Goal: Task Accomplishment & Management: Complete application form

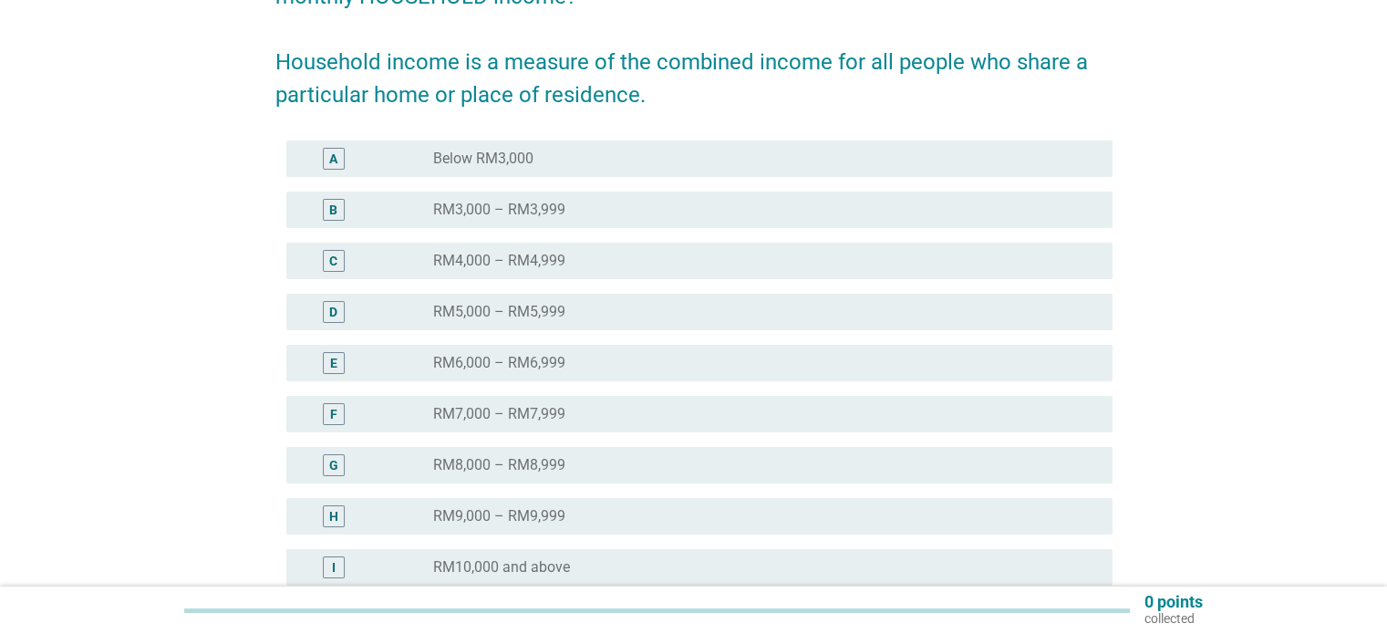
scroll to position [274, 0]
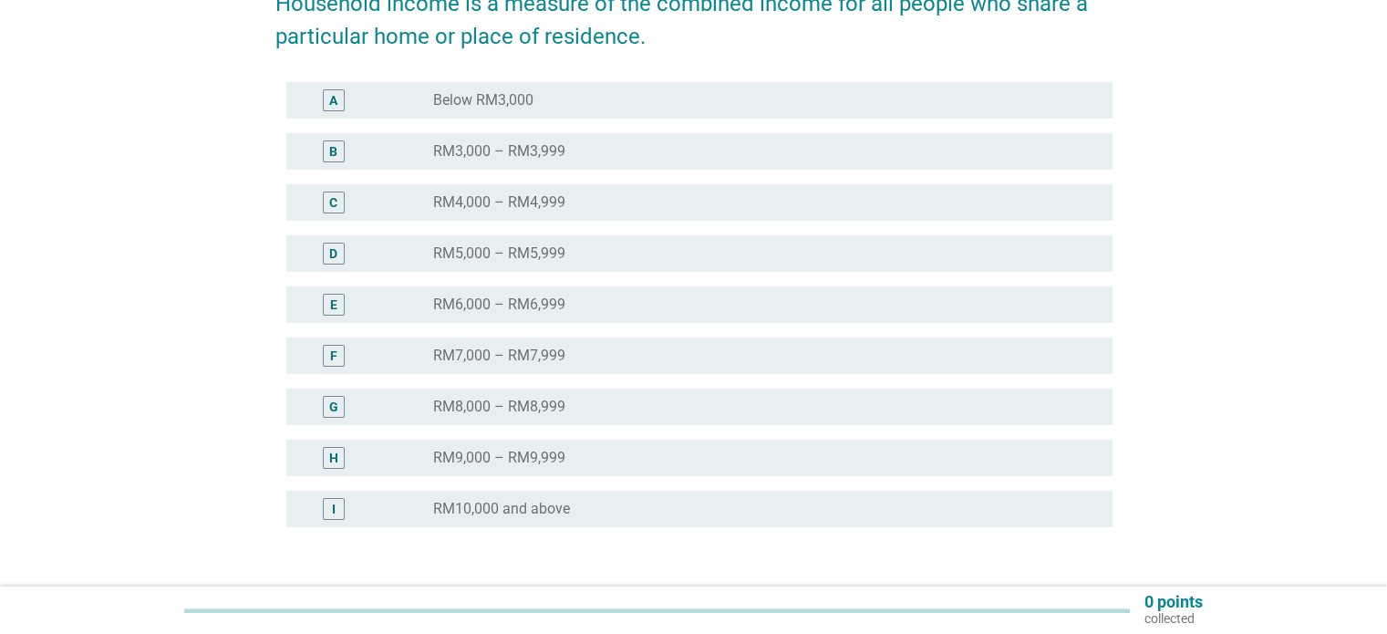
click at [380, 499] on div "I" at bounding box center [367, 509] width 133 height 22
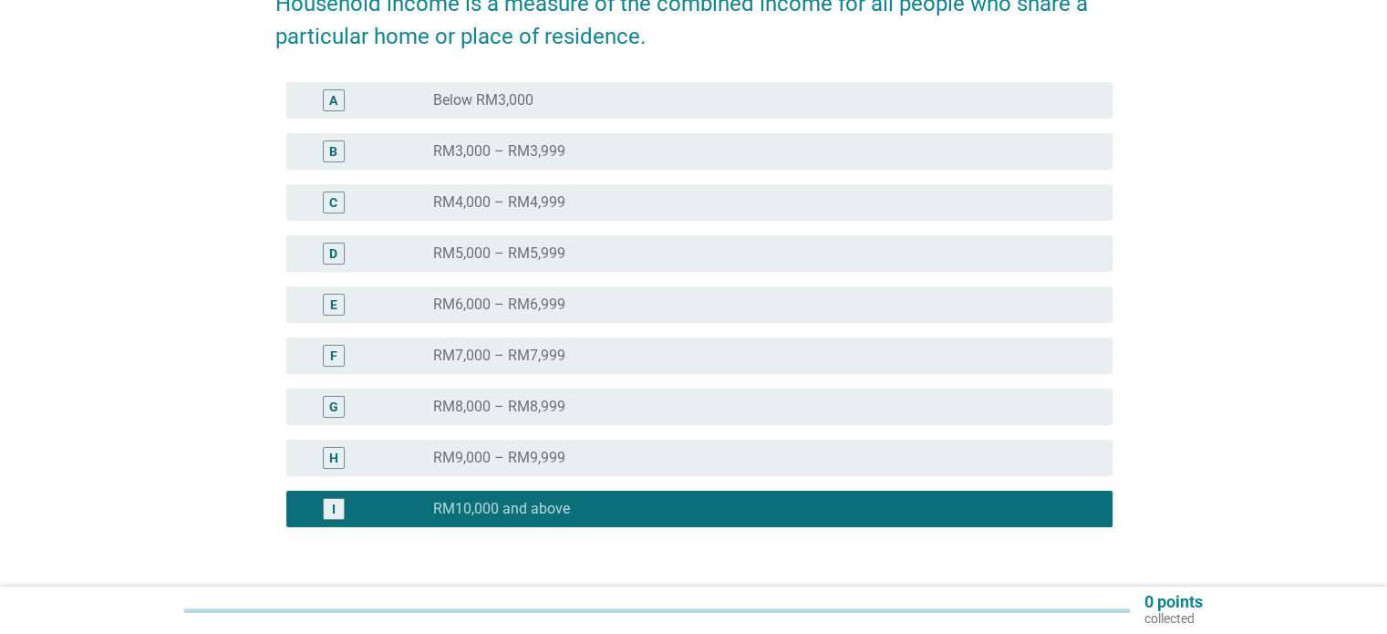
scroll to position [405, 0]
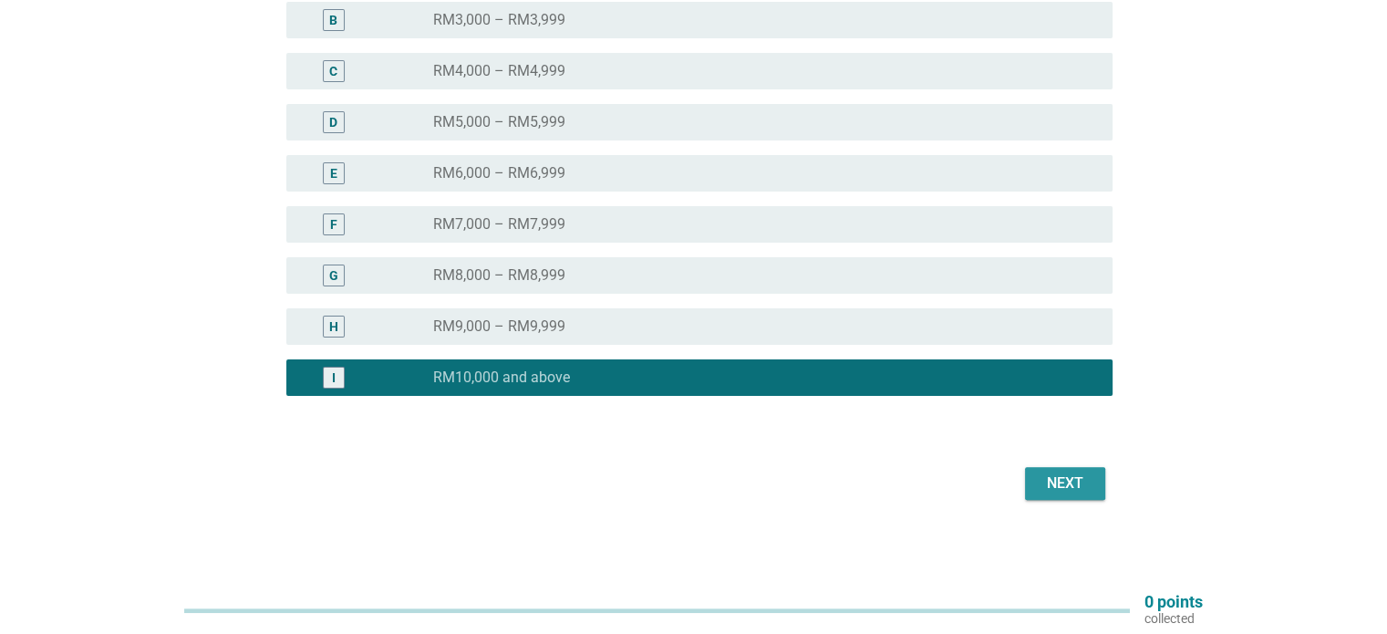
click at [1069, 486] on div "Next" at bounding box center [1065, 483] width 51 height 22
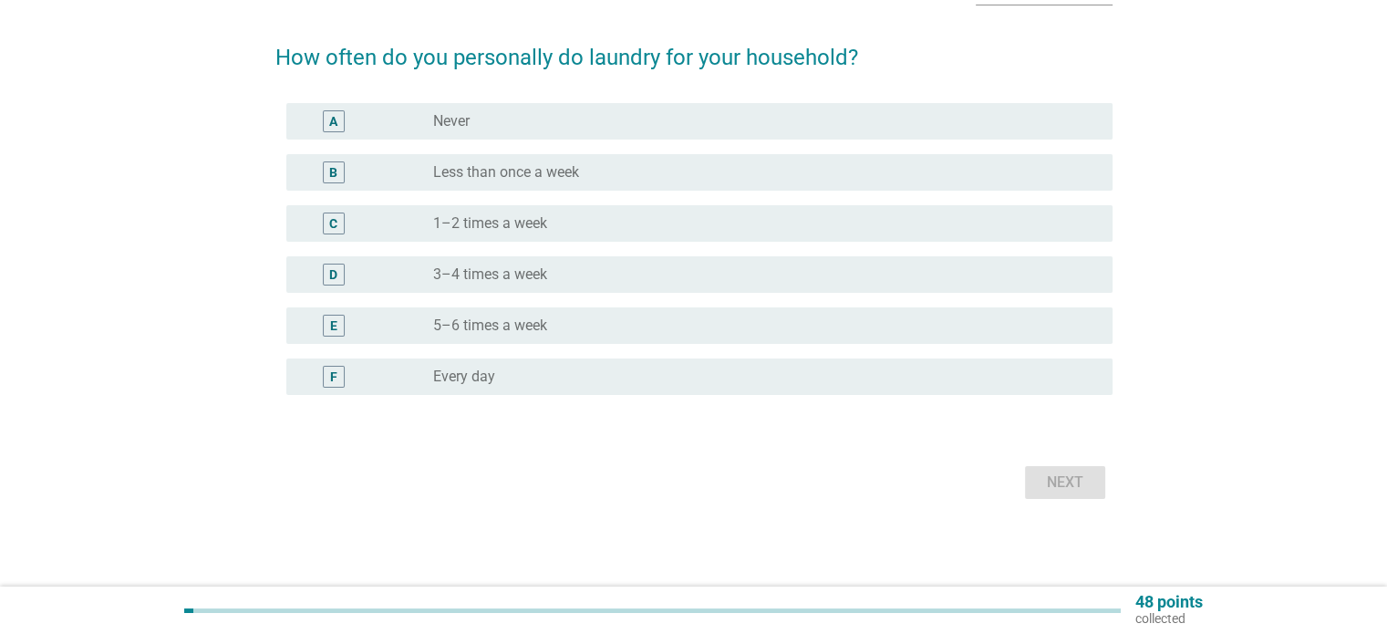
scroll to position [0, 0]
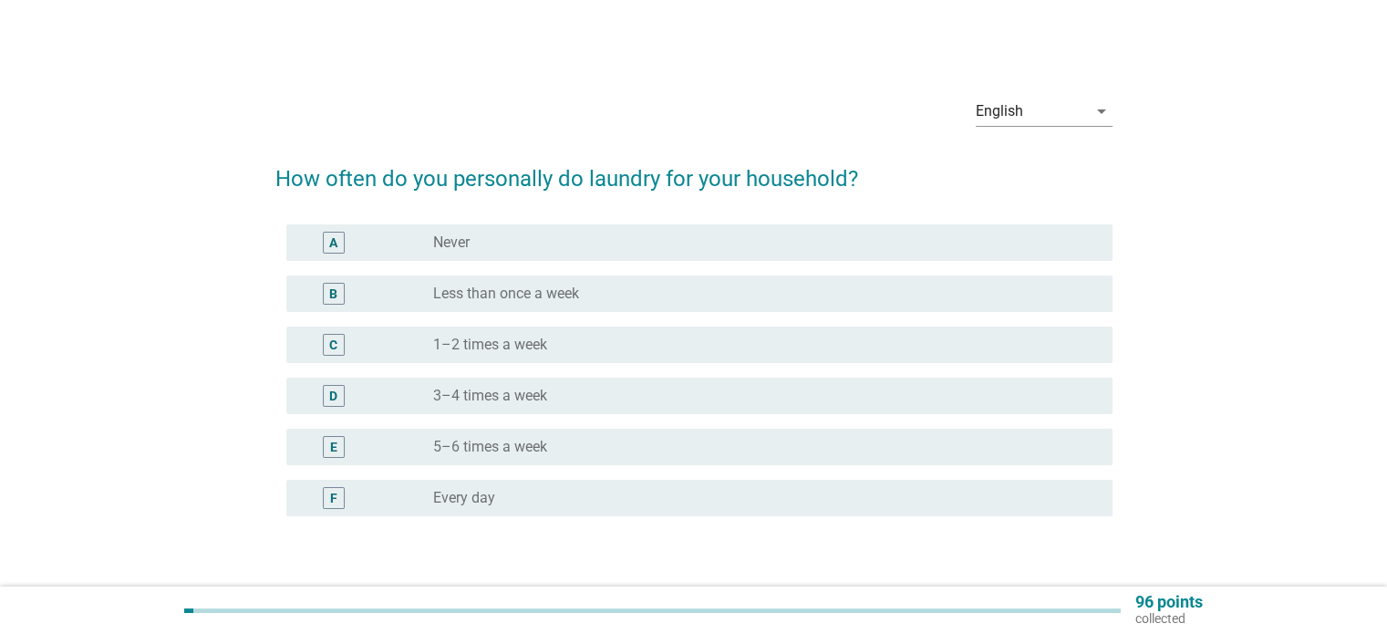
click at [508, 405] on div "radio_button_unchecked 3–4 times a week" at bounding box center [765, 396] width 664 height 22
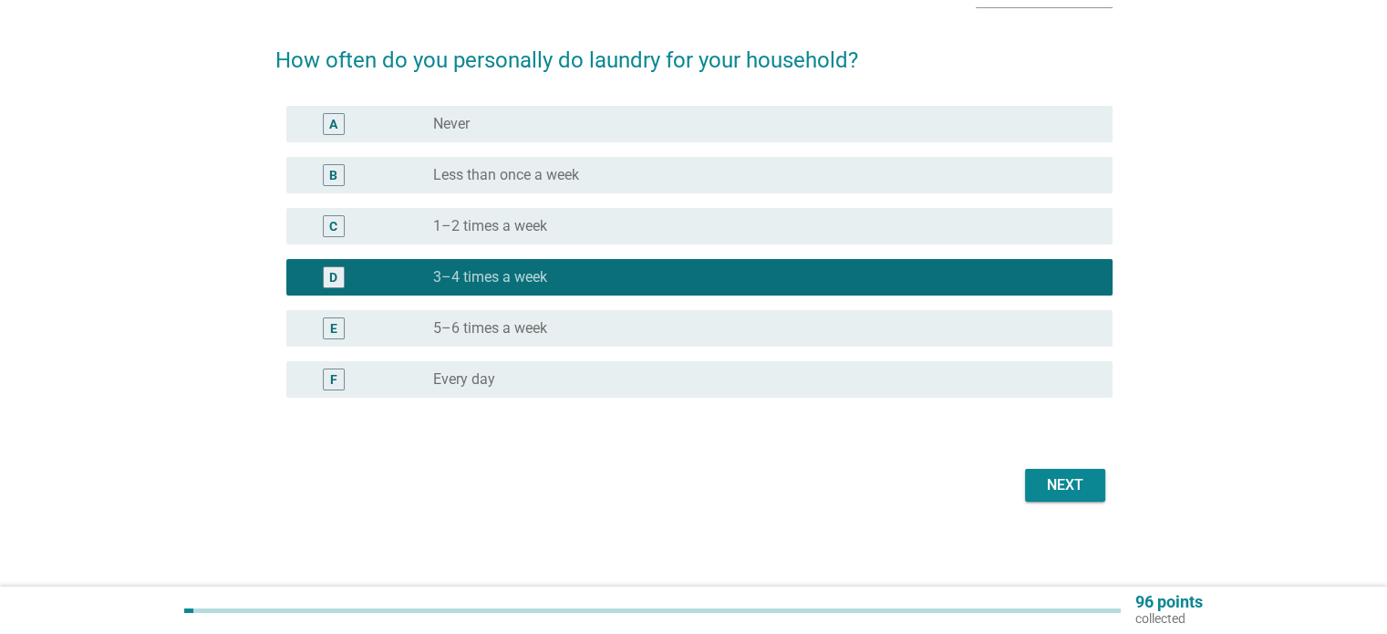
scroll to position [120, 0]
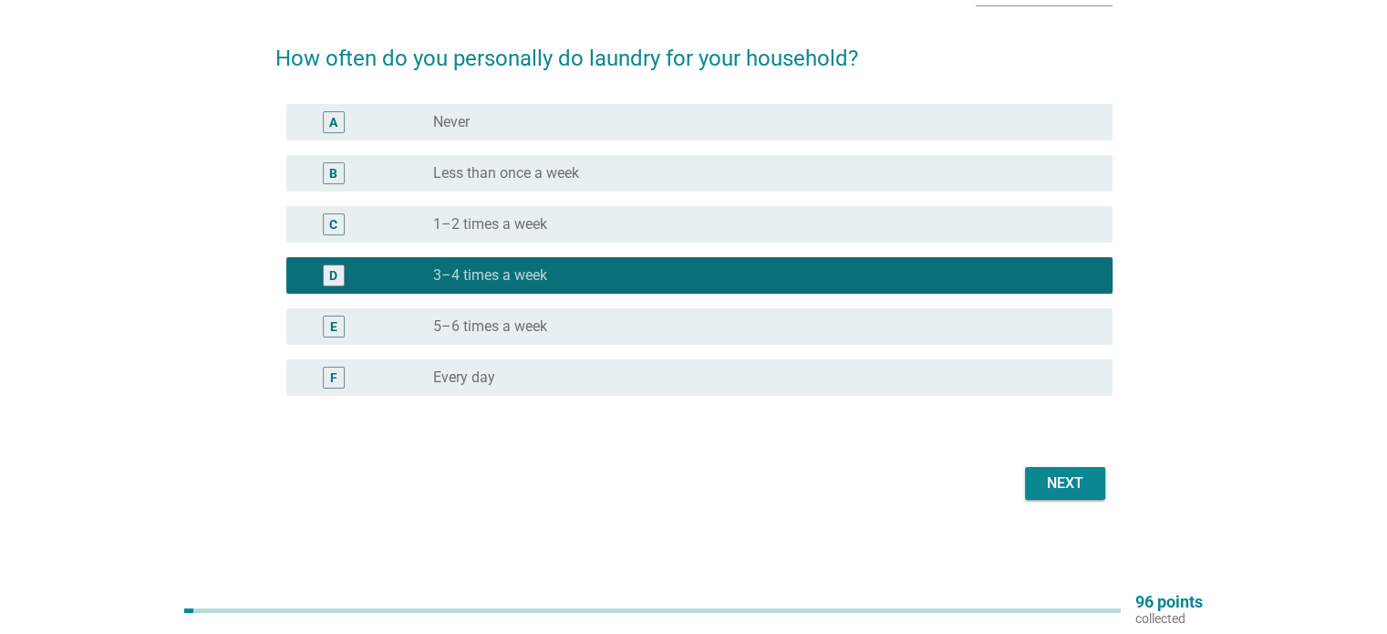
click at [1085, 490] on div "Next" at bounding box center [1065, 483] width 51 height 22
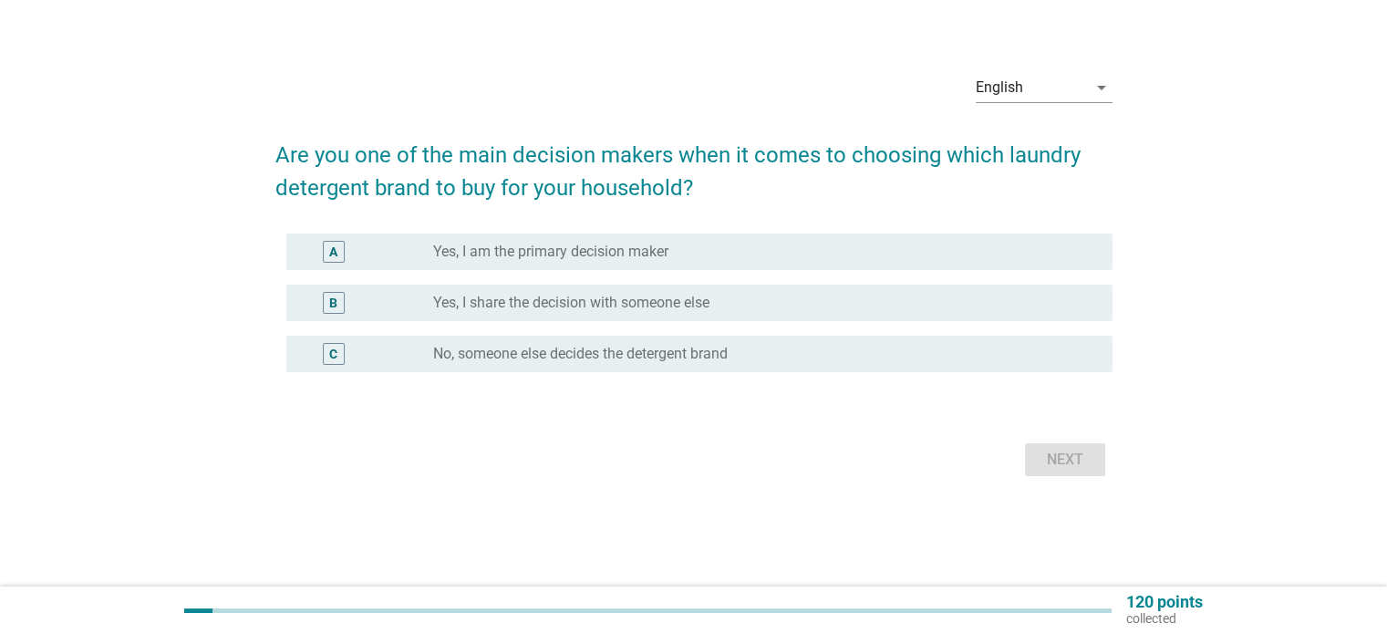
scroll to position [0, 0]
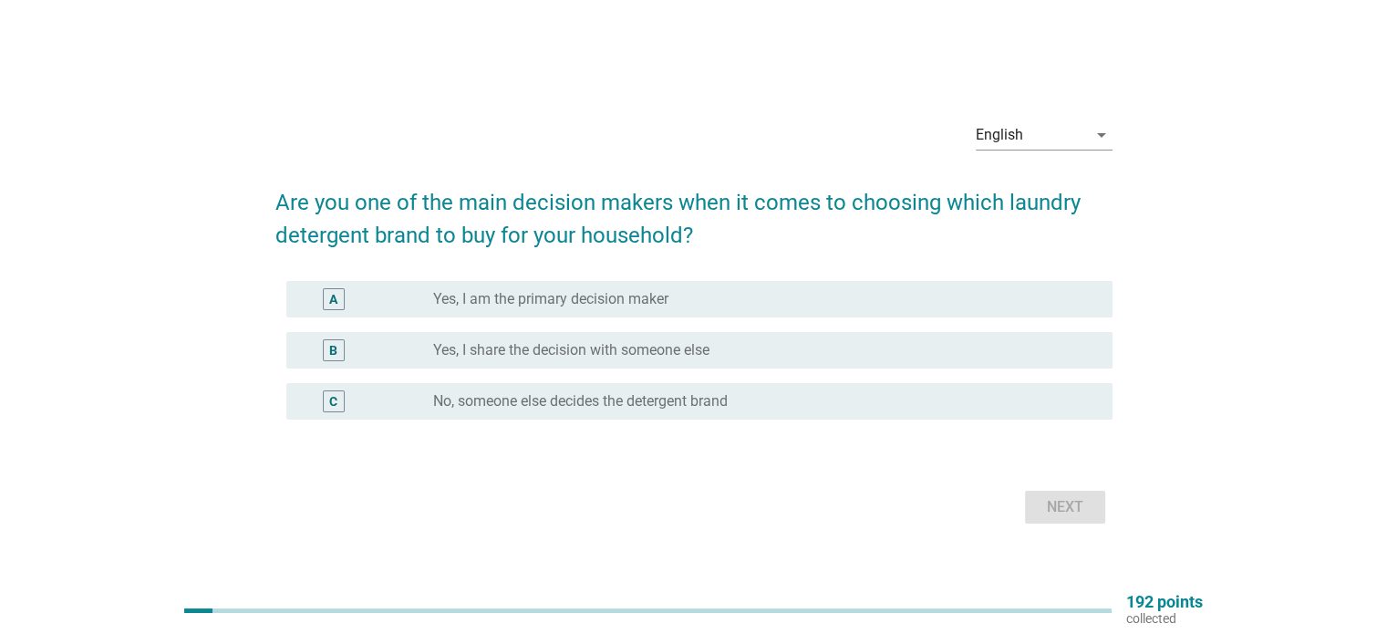
click at [507, 298] on label "Yes, I am the primary decision maker" at bounding box center [550, 299] width 235 height 18
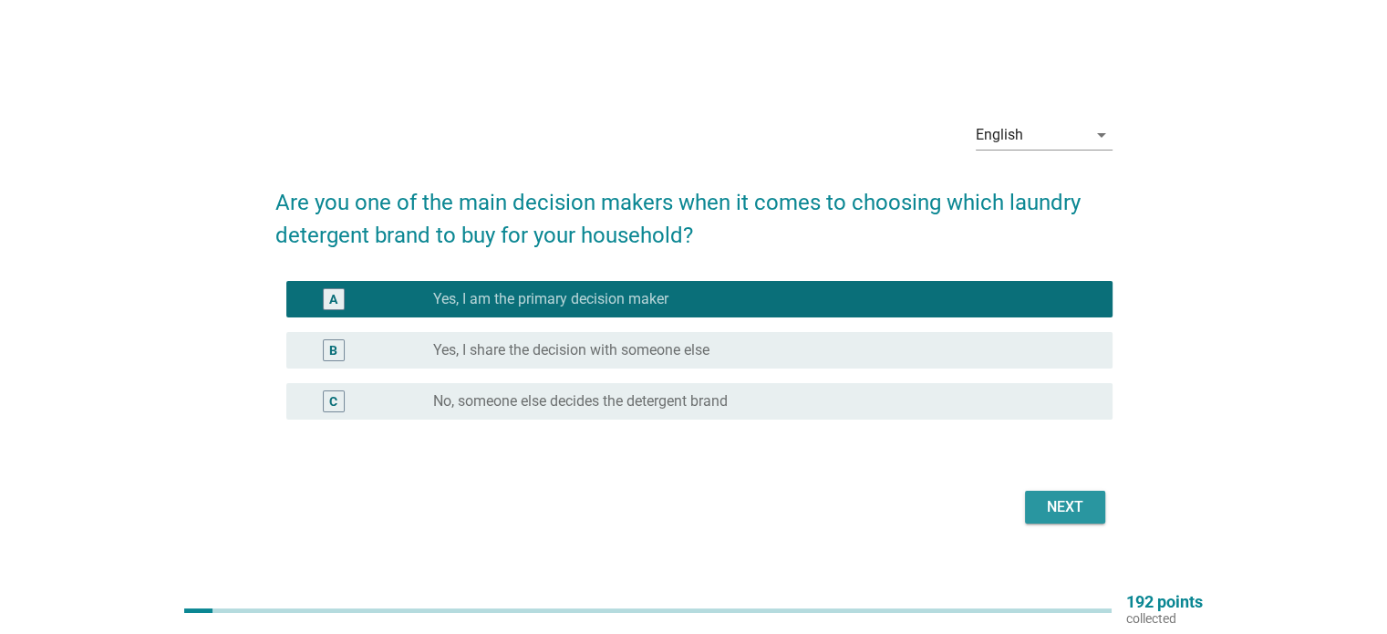
click at [1087, 521] on button "Next" at bounding box center [1065, 507] width 80 height 33
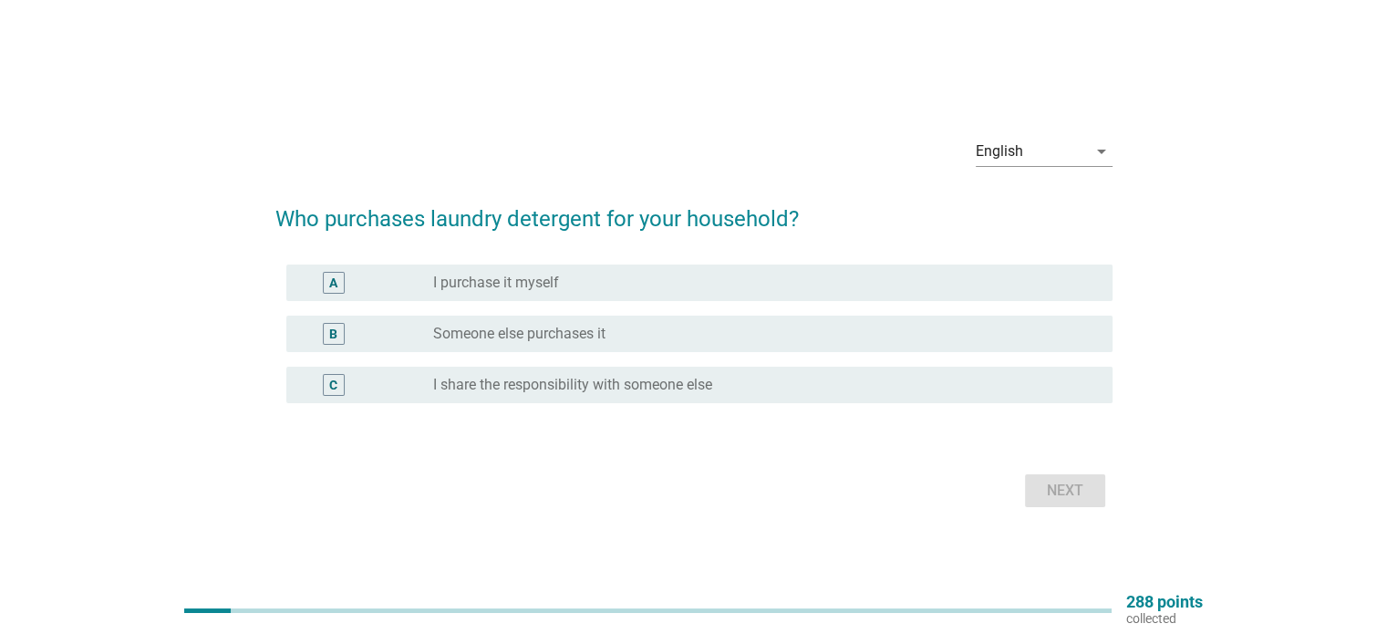
click at [542, 276] on label "I purchase it myself" at bounding box center [496, 283] width 126 height 18
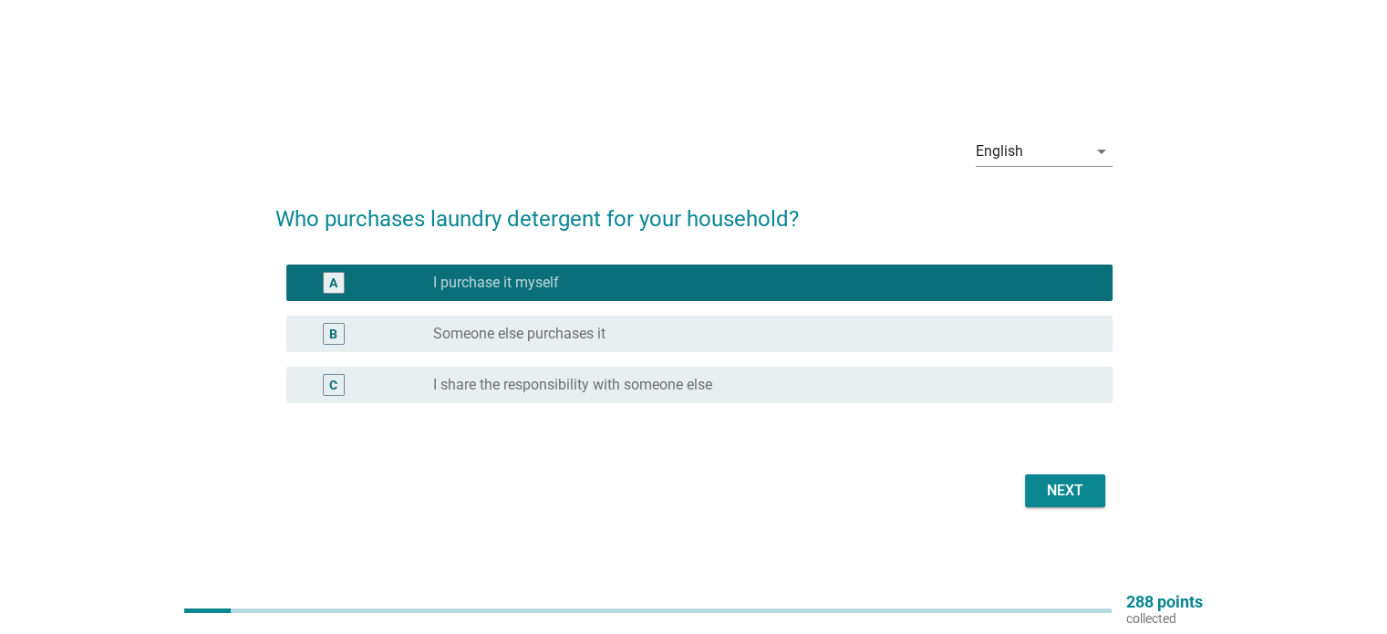
click at [1083, 481] on div "Next" at bounding box center [1065, 491] width 51 height 22
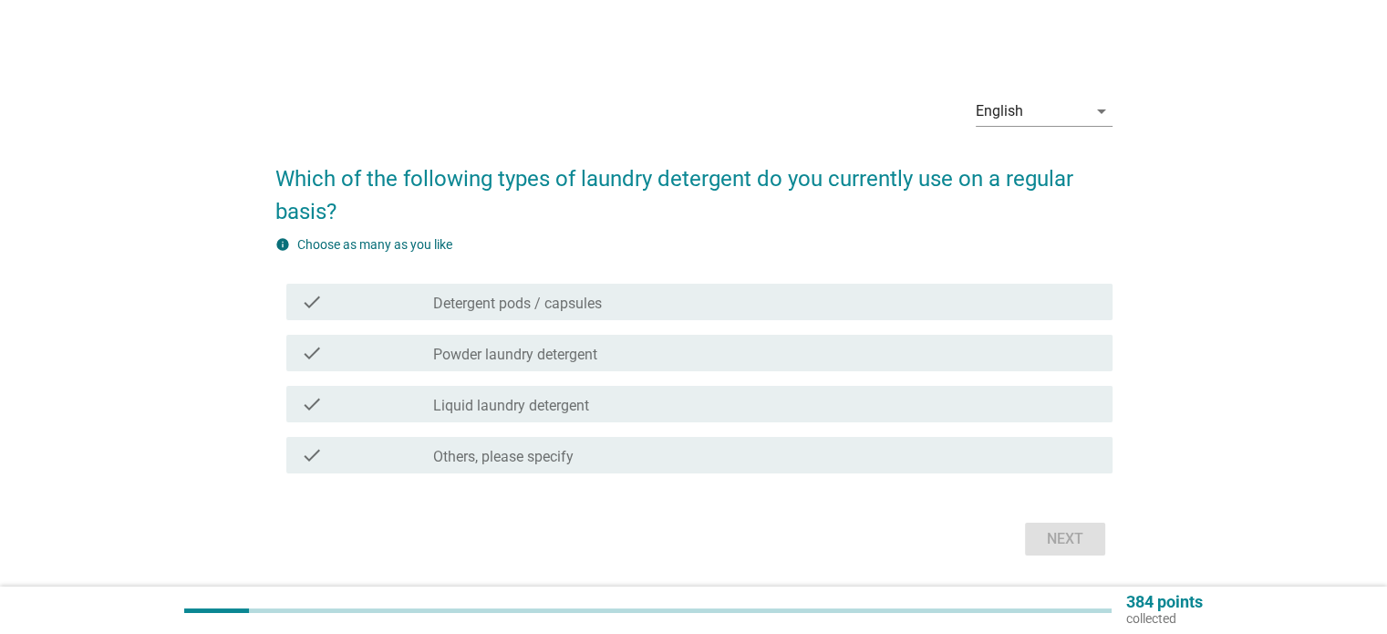
click at [590, 302] on label "Detergent pods / capsules" at bounding box center [517, 304] width 169 height 18
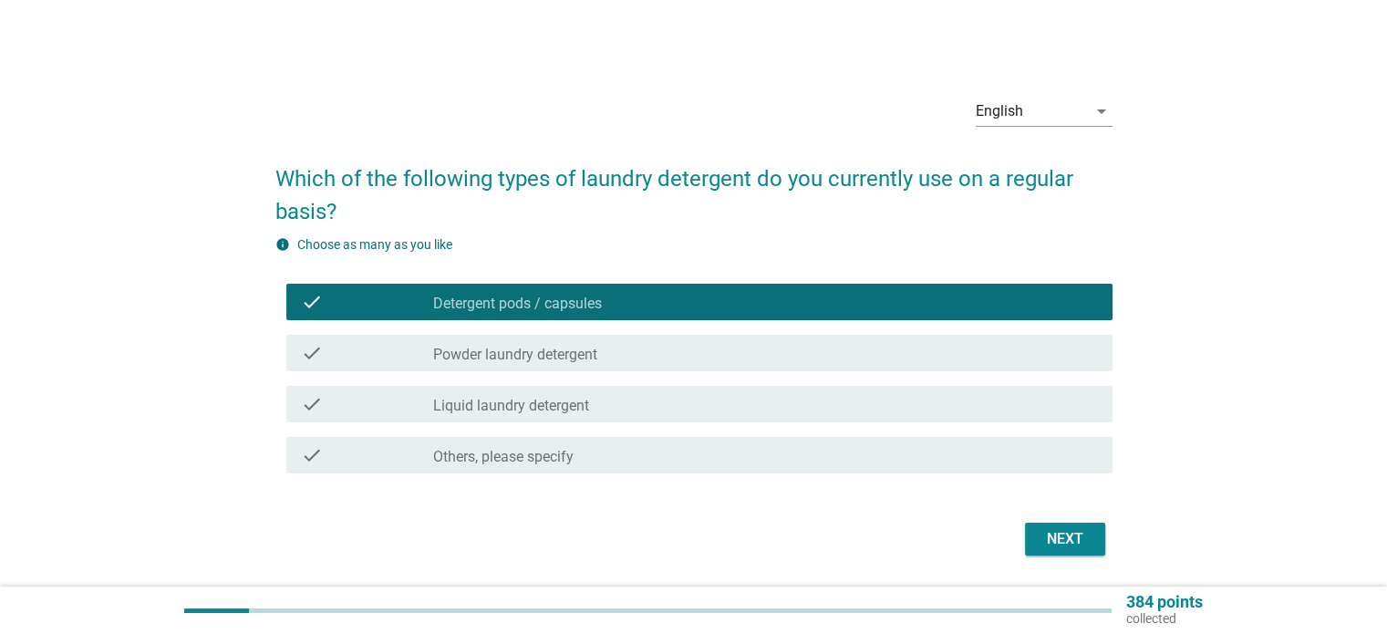
click at [589, 357] on label "Powder laundry detergent" at bounding box center [515, 355] width 164 height 18
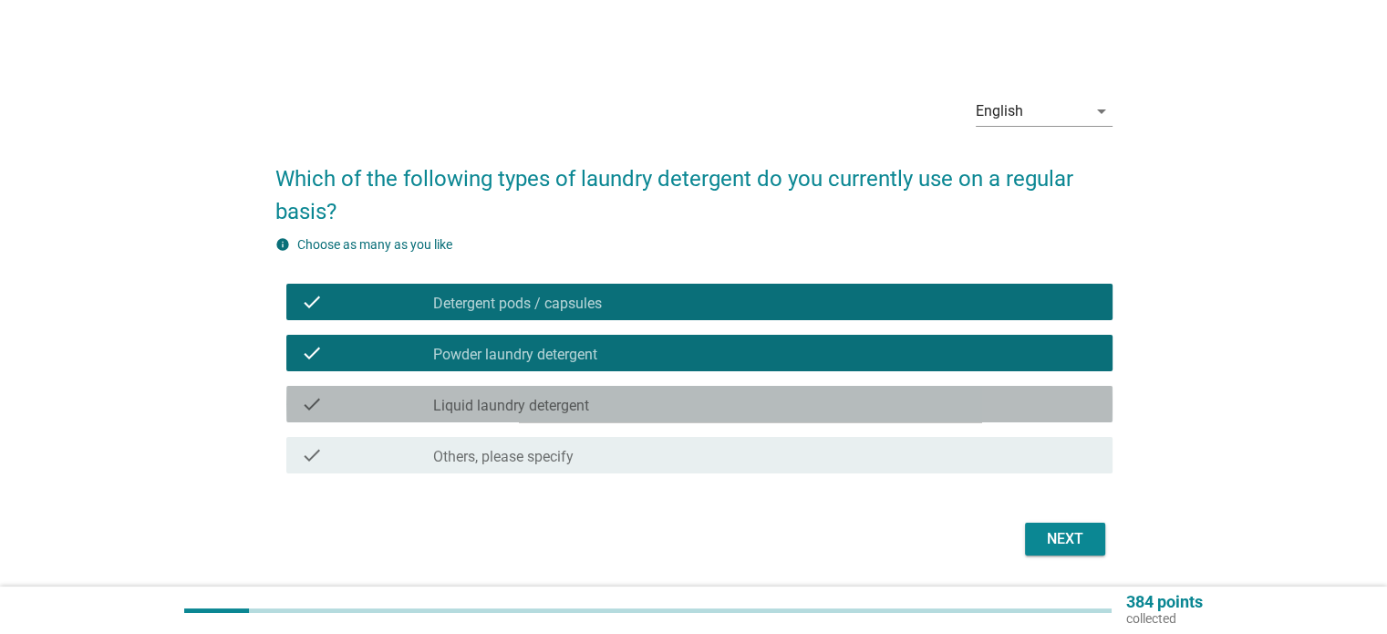
click at [584, 394] on div "check_box_outline_blank Liquid laundry detergent" at bounding box center [765, 404] width 664 height 22
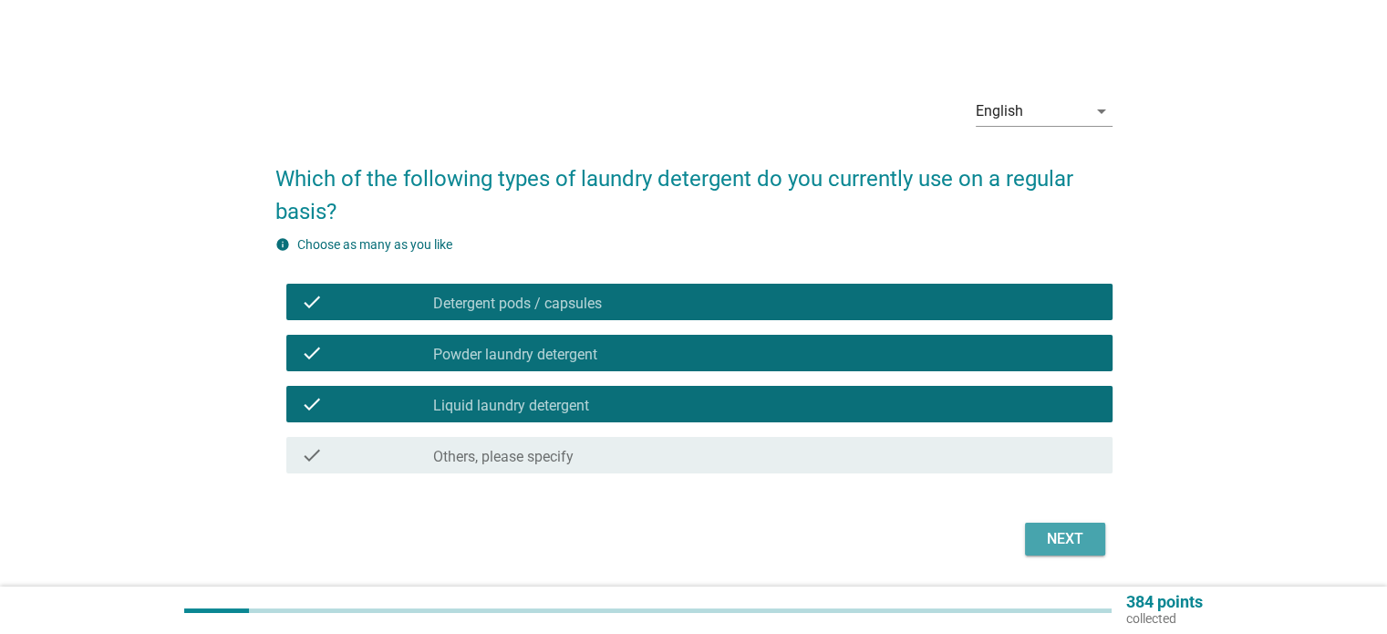
click at [1075, 539] on div "Next" at bounding box center [1065, 539] width 51 height 22
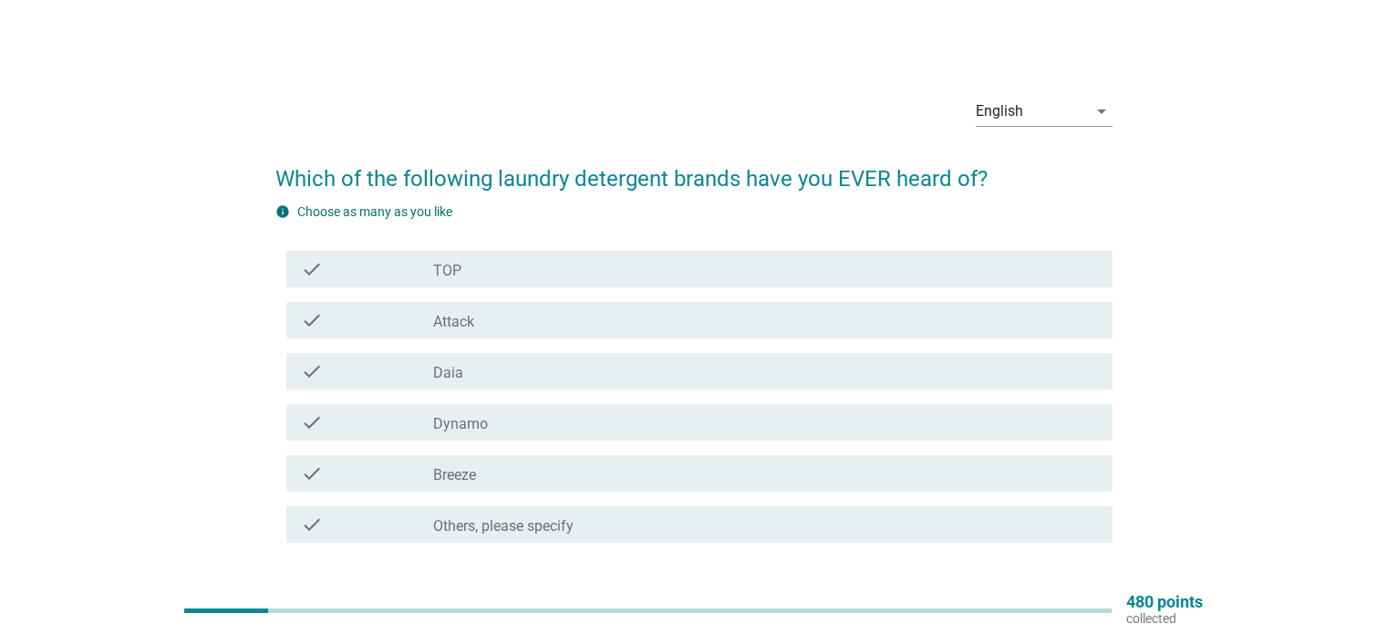
click at [466, 270] on div "check_box_outline_blank TOP" at bounding box center [765, 269] width 664 height 22
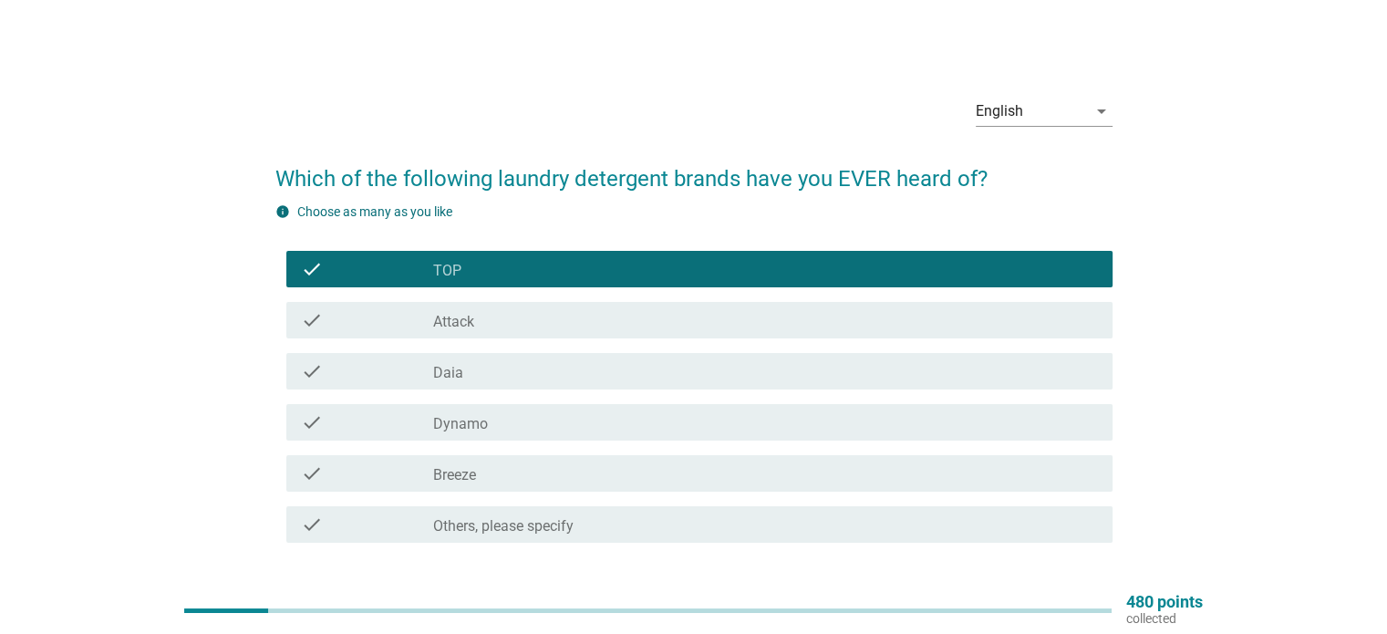
click at [464, 326] on label "Attack" at bounding box center [453, 322] width 41 height 18
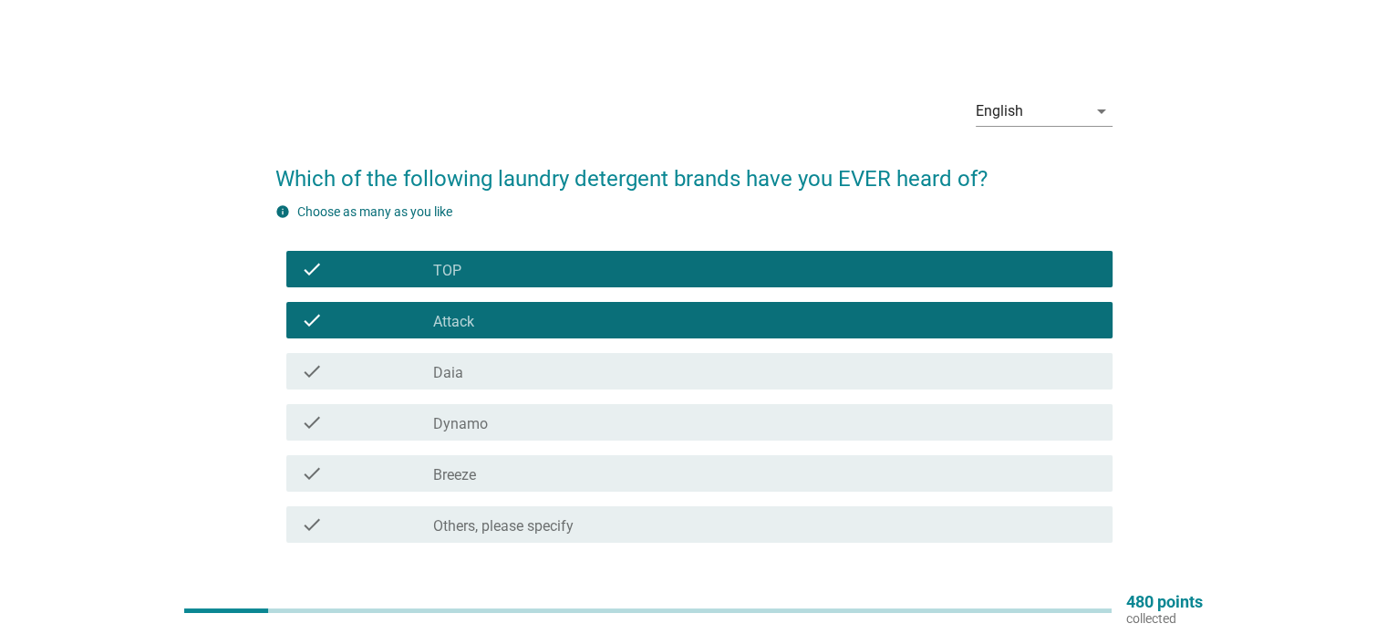
drag, startPoint x: 471, startPoint y: 378, endPoint x: 477, endPoint y: 393, distance: 15.9
click at [472, 381] on div "check_box_outline_blank Daia" at bounding box center [765, 371] width 664 height 22
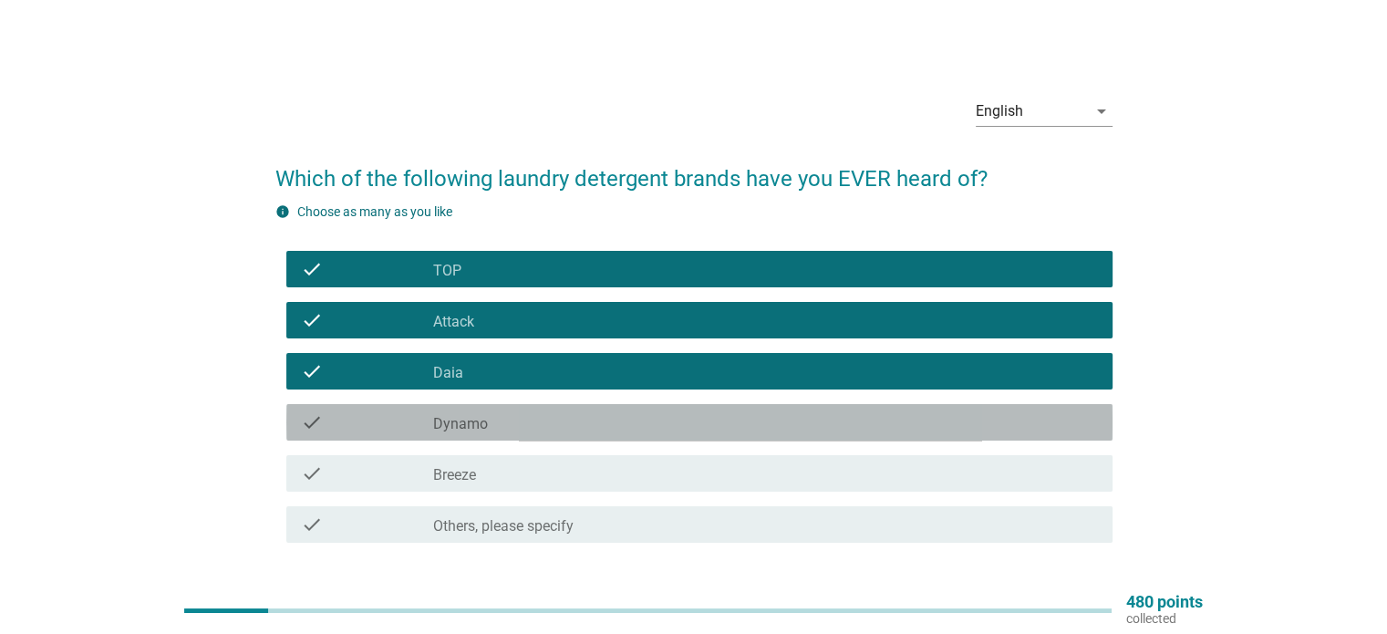
click at [485, 429] on label "Dynamo" at bounding box center [460, 424] width 55 height 18
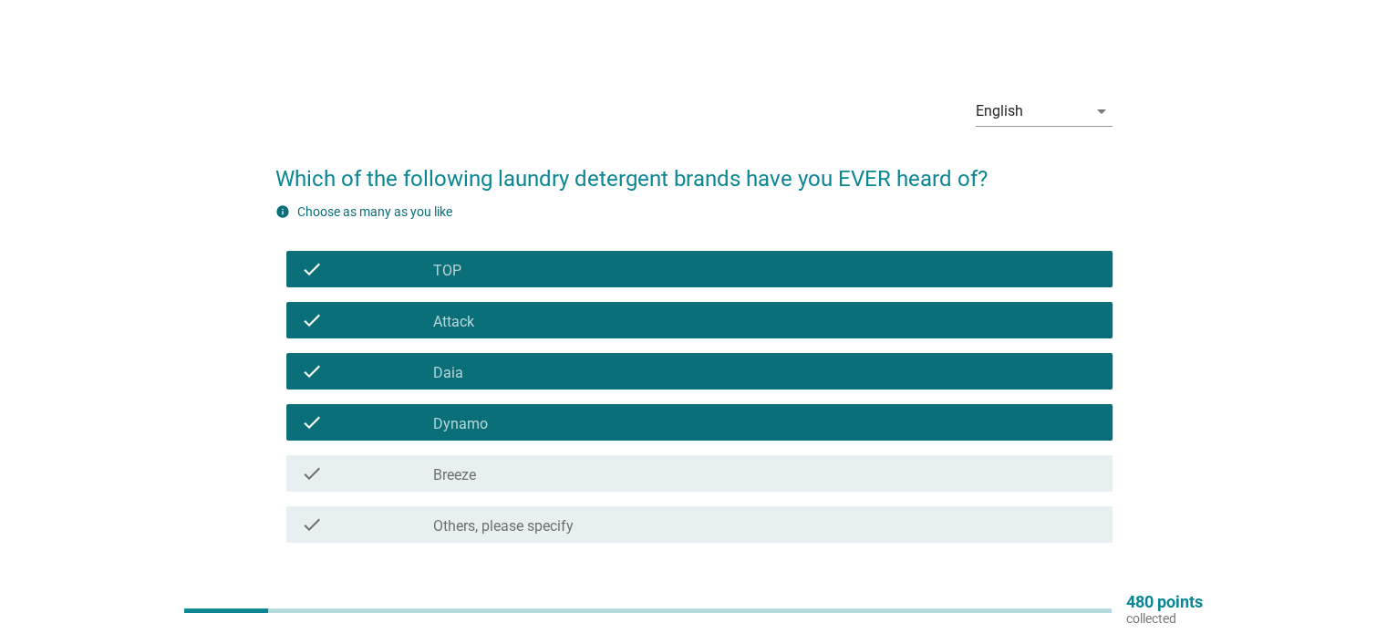
click at [497, 499] on div "check check_box Others, please specify" at bounding box center [693, 524] width 837 height 51
click at [854, 474] on div "check_box_outline_blank Breeze" at bounding box center [765, 473] width 664 height 22
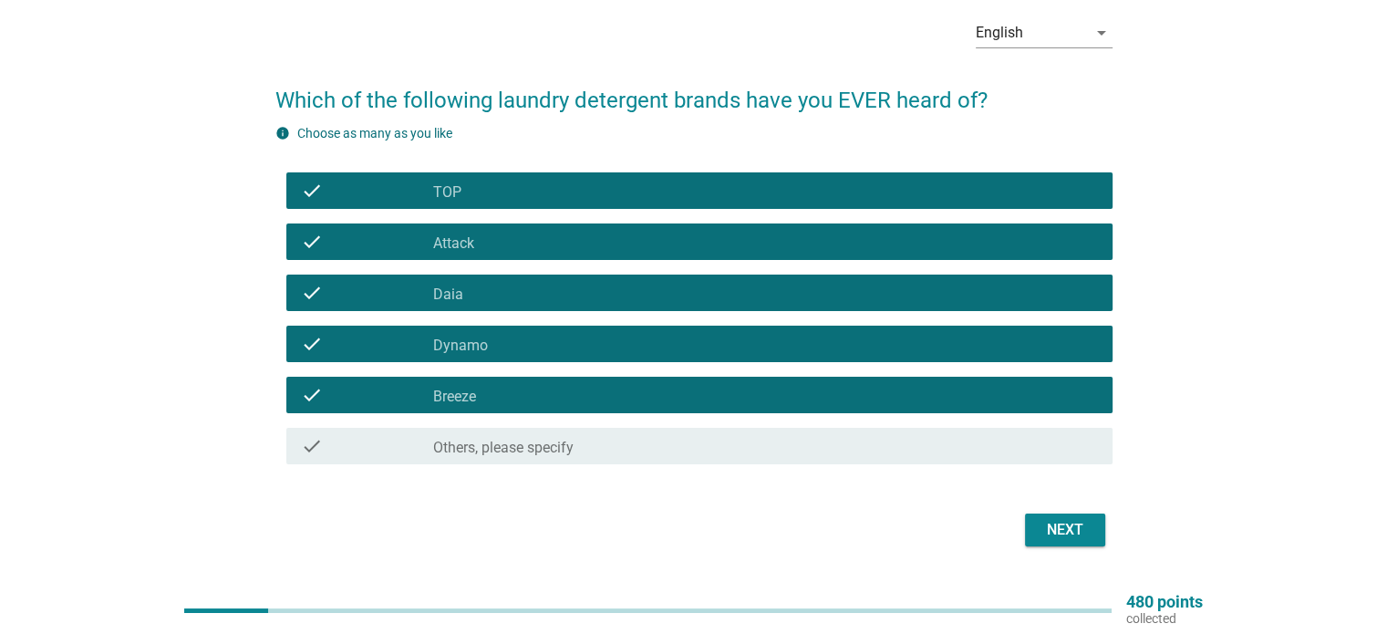
scroll to position [125, 0]
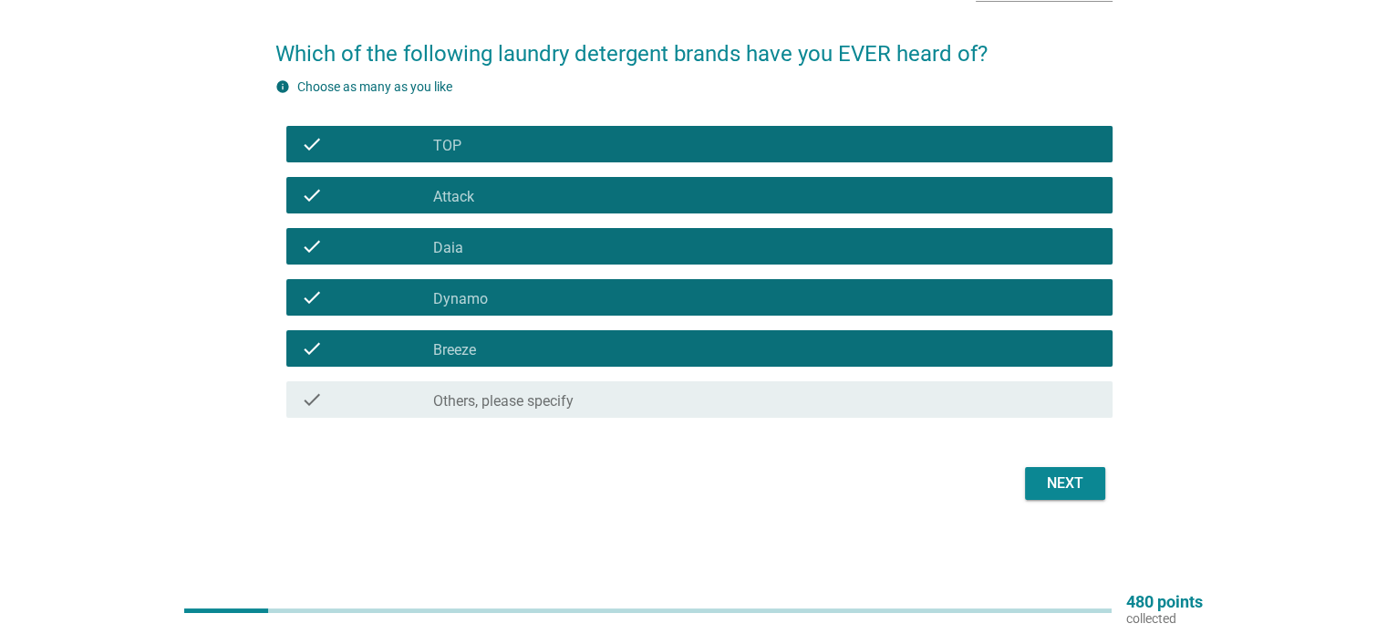
click at [1033, 492] on button "Next" at bounding box center [1065, 483] width 80 height 33
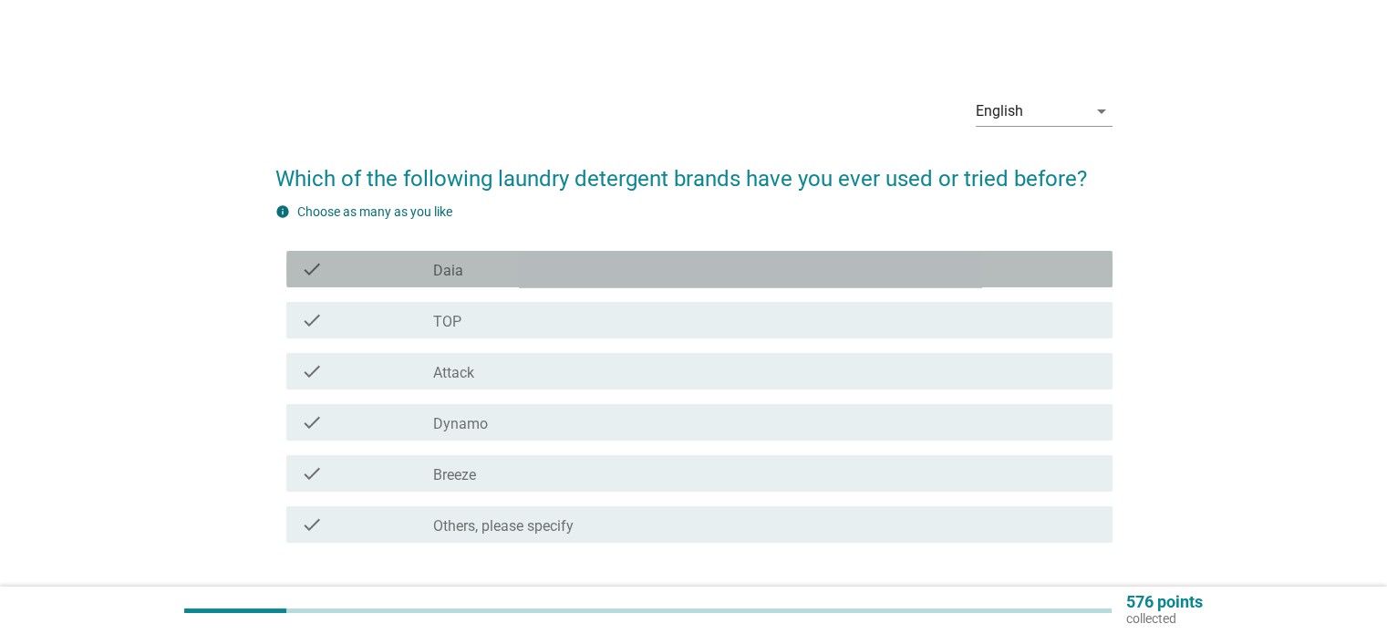
click at [463, 267] on div "check_box_outline_blank Daia" at bounding box center [765, 269] width 664 height 22
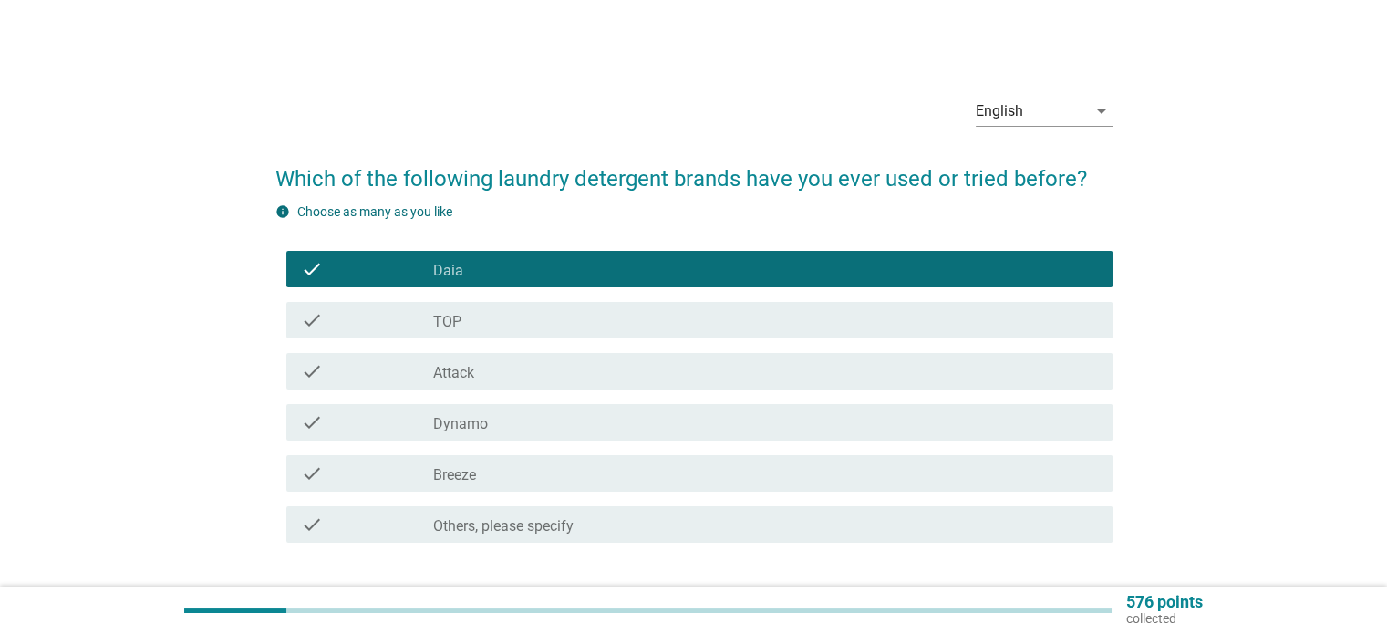
click at [451, 320] on label "TOP" at bounding box center [447, 322] width 28 height 18
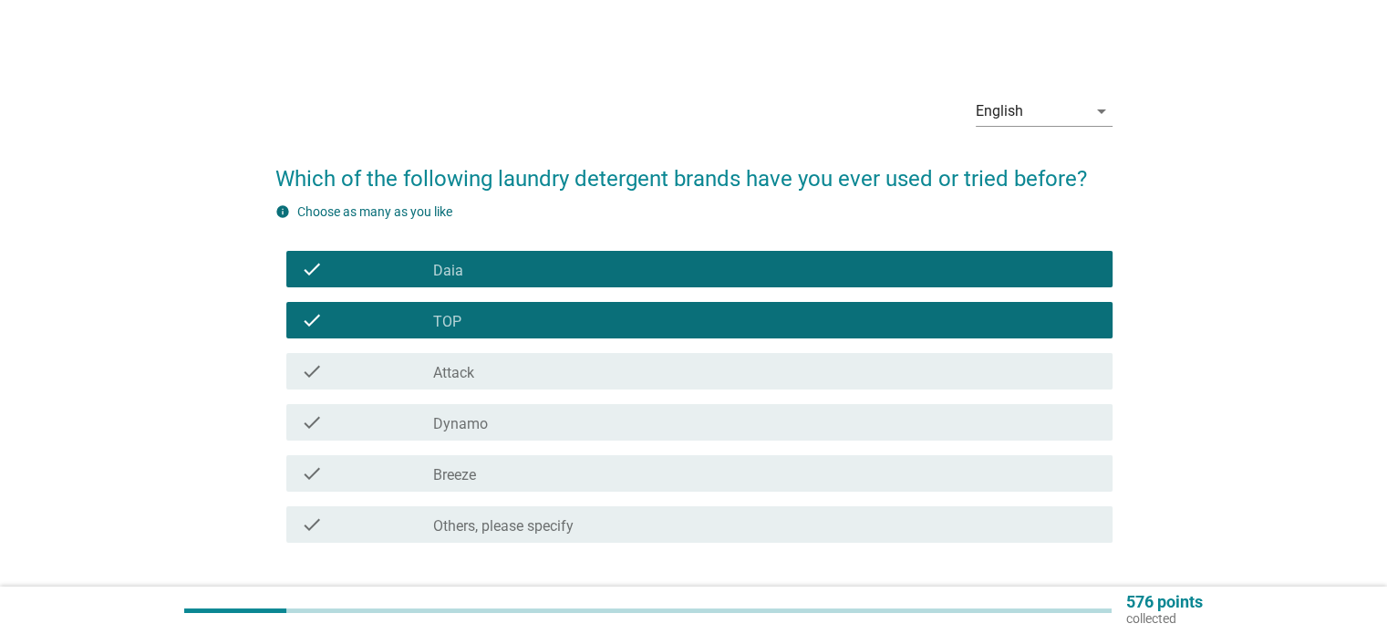
click at [513, 373] on div "check_box_outline_blank Attack" at bounding box center [765, 371] width 664 height 22
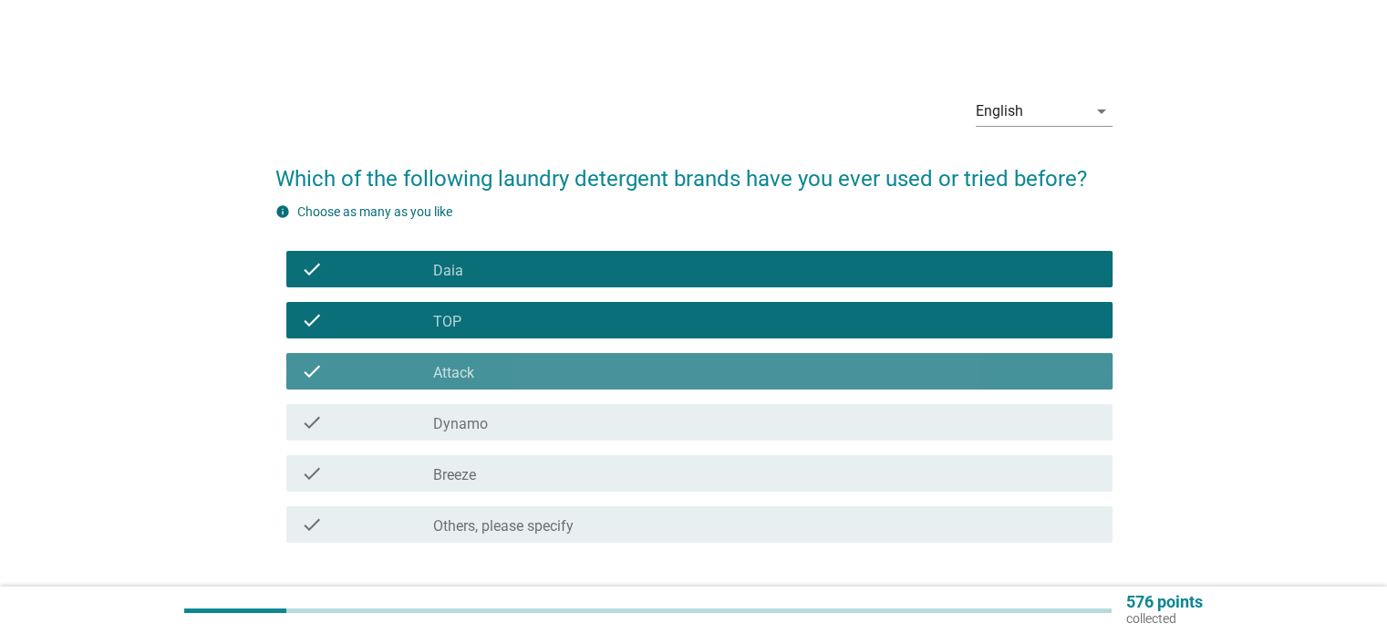
click at [516, 416] on div "check_box_outline_blank Dynamo" at bounding box center [765, 422] width 664 height 22
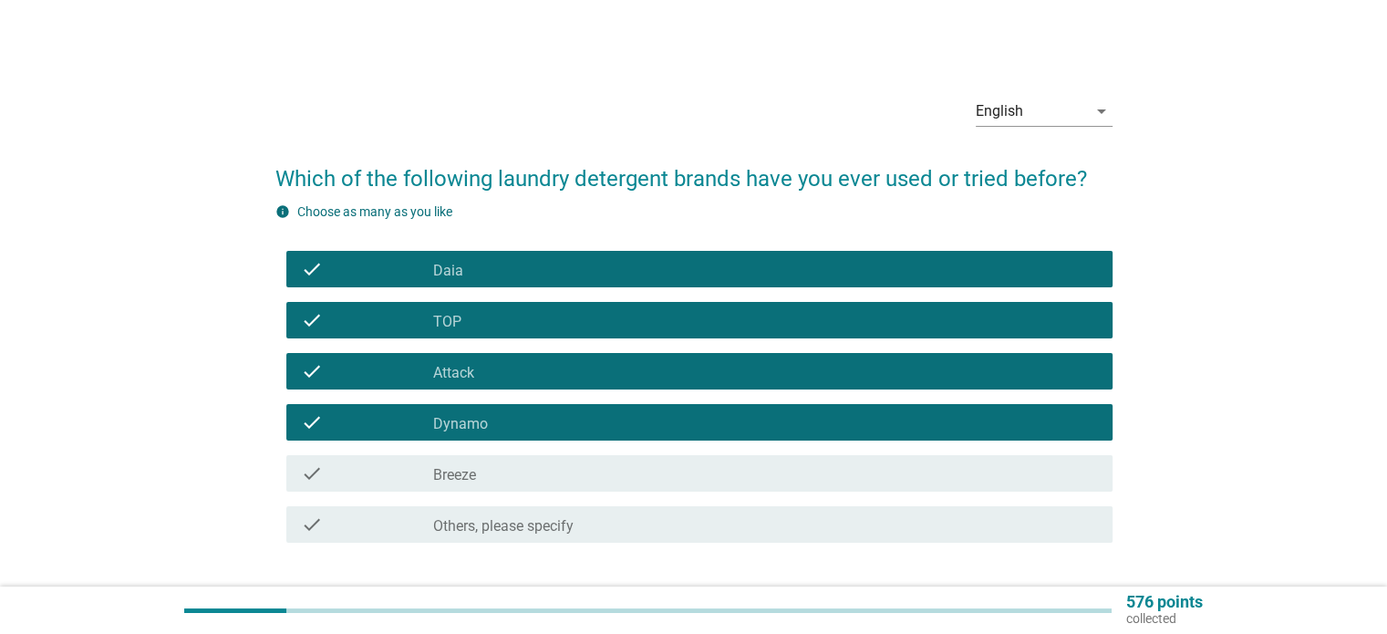
drag, startPoint x: 518, startPoint y: 460, endPoint x: 537, endPoint y: 463, distance: 19.5
click at [518, 461] on div "check check_box_outline_blank Breeze" at bounding box center [699, 473] width 826 height 36
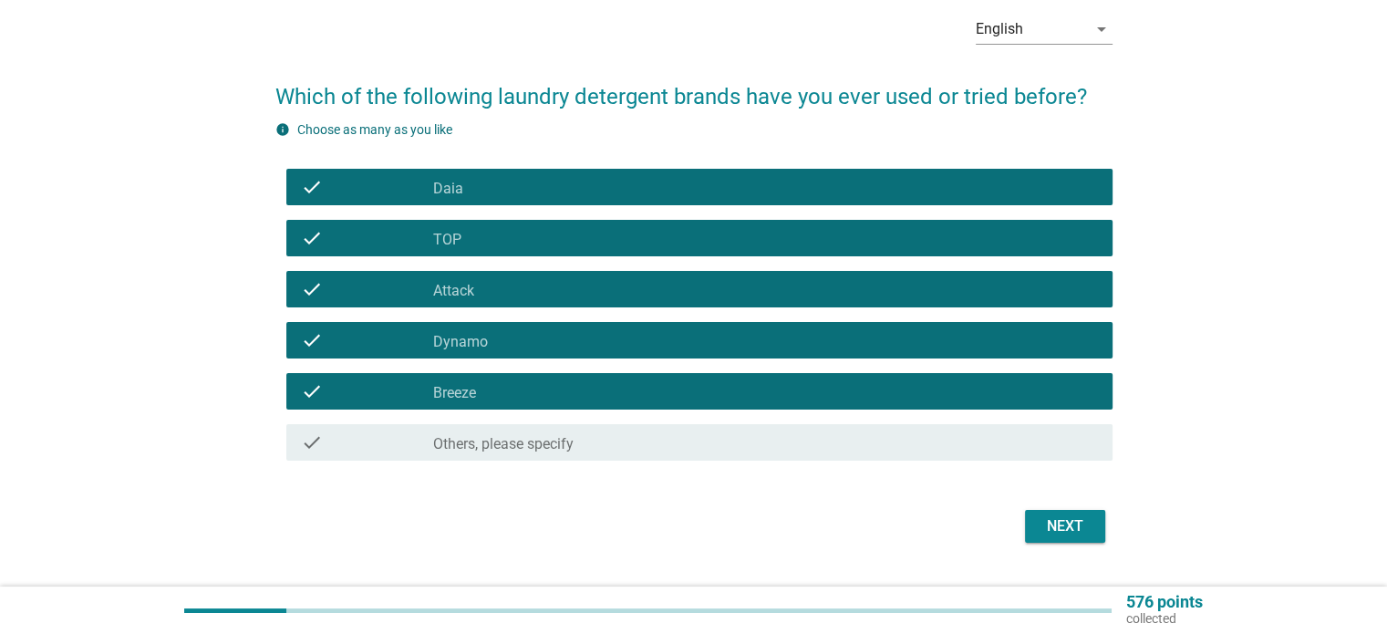
scroll to position [125, 0]
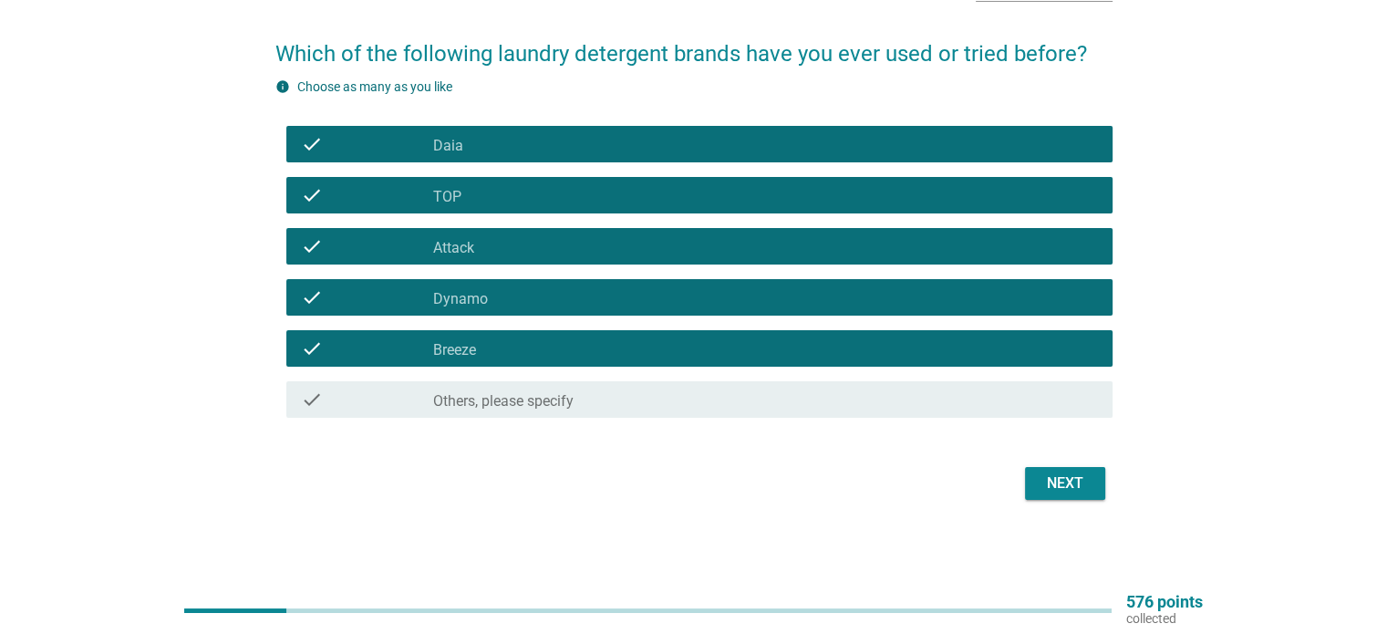
click at [1070, 470] on button "Next" at bounding box center [1065, 483] width 80 height 33
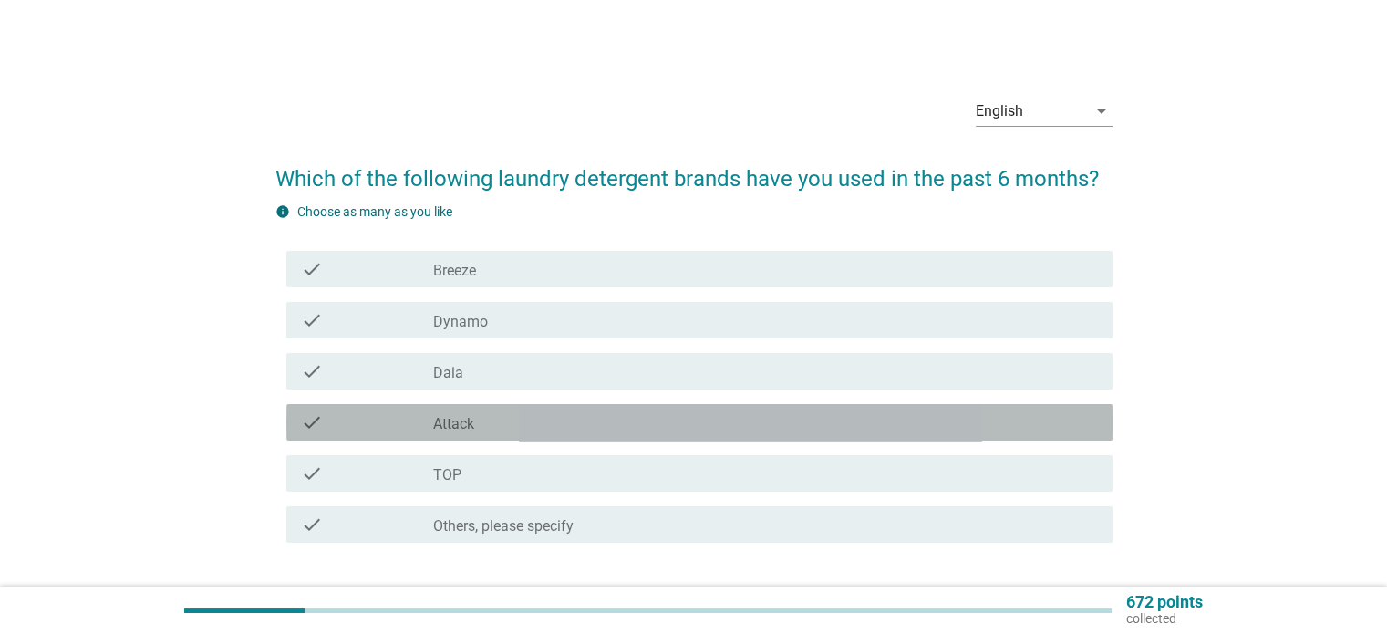
click at [482, 426] on div "check_box Attack" at bounding box center [765, 422] width 664 height 22
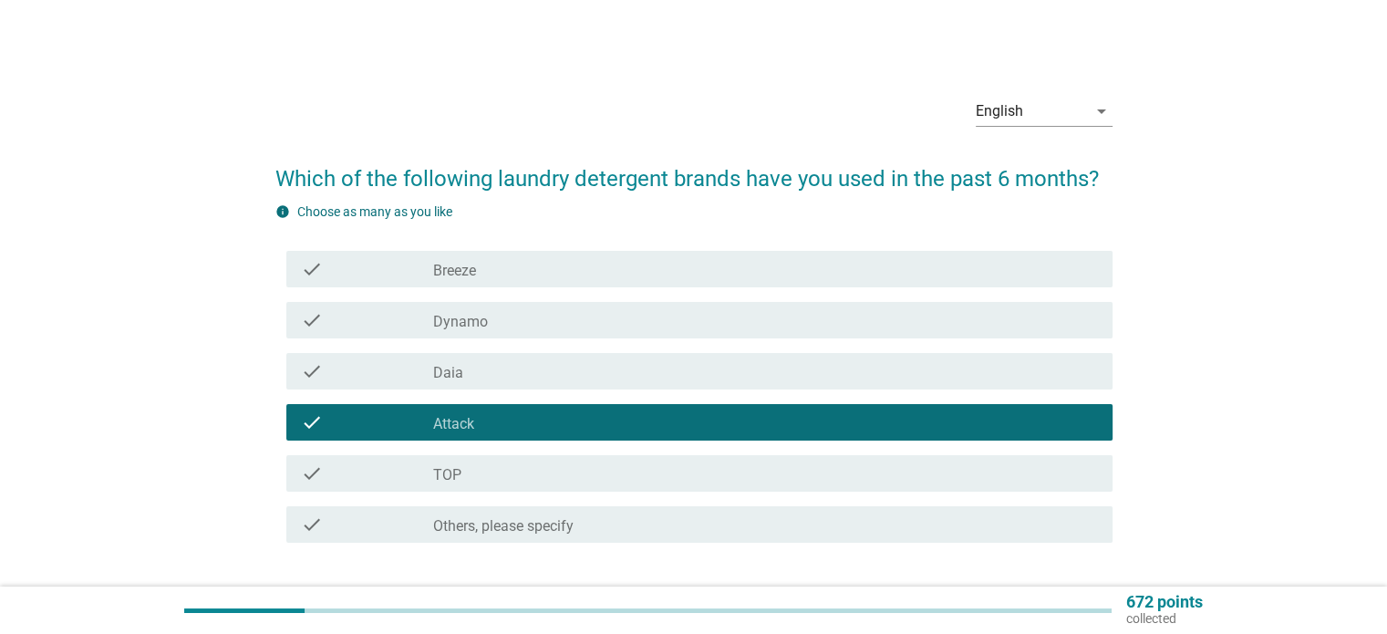
click at [512, 276] on div "check_box Breeze" at bounding box center [765, 269] width 664 height 22
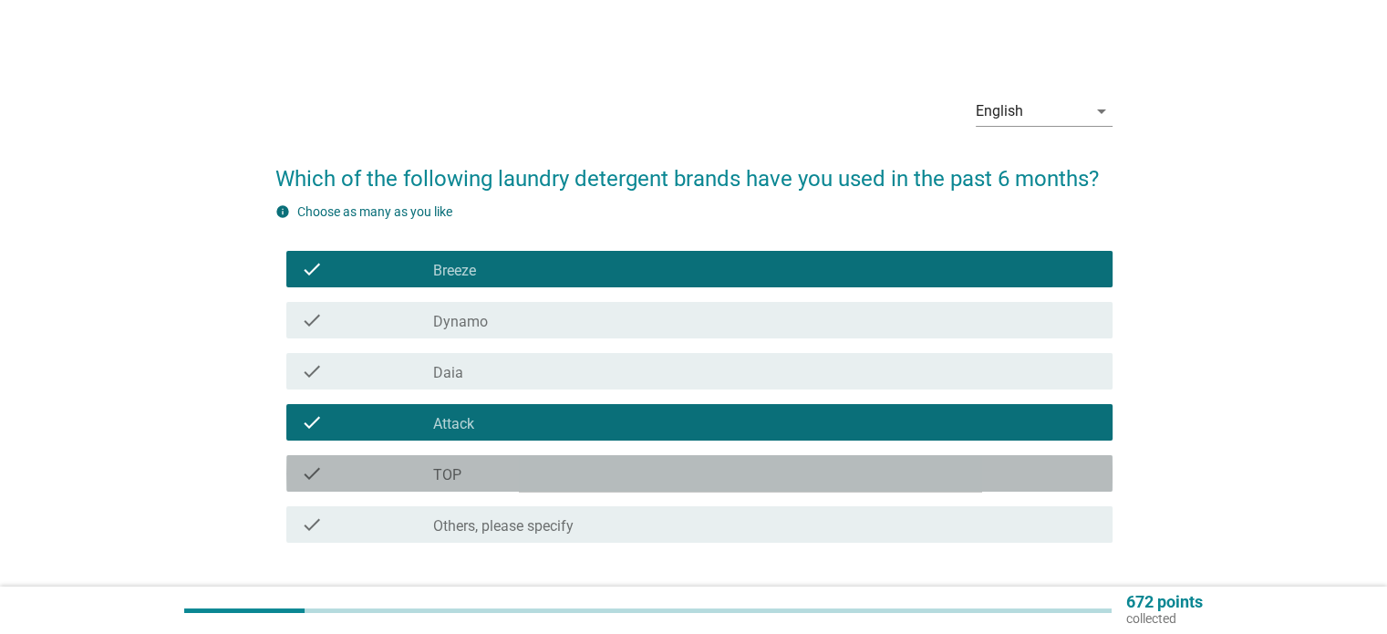
click at [488, 484] on div "check check_box TOP" at bounding box center [699, 473] width 826 height 36
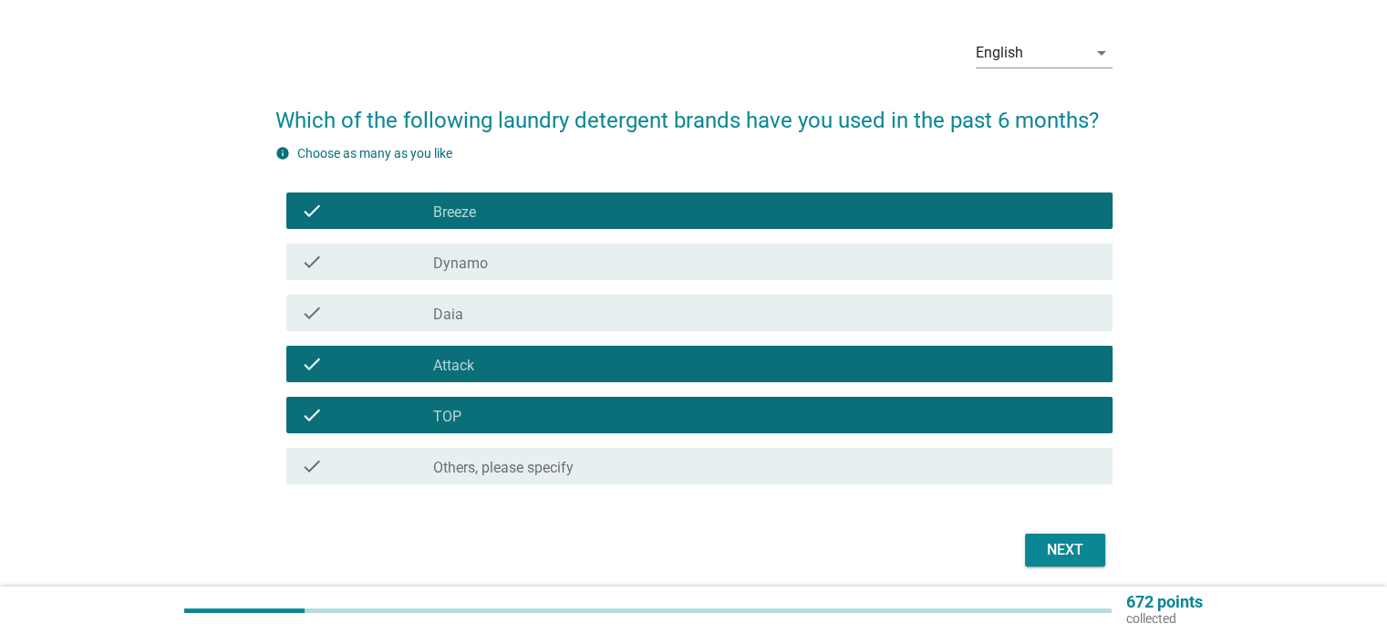
scroll to position [125, 0]
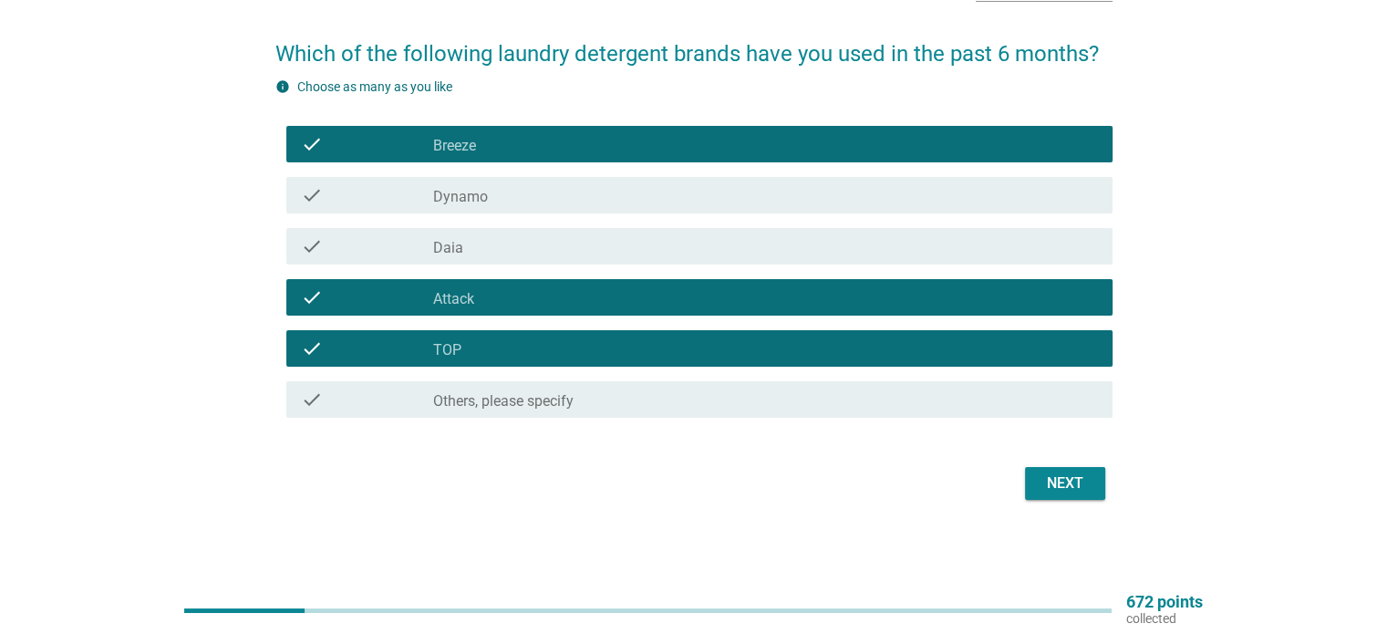
click at [1078, 486] on div "Next" at bounding box center [1065, 483] width 51 height 22
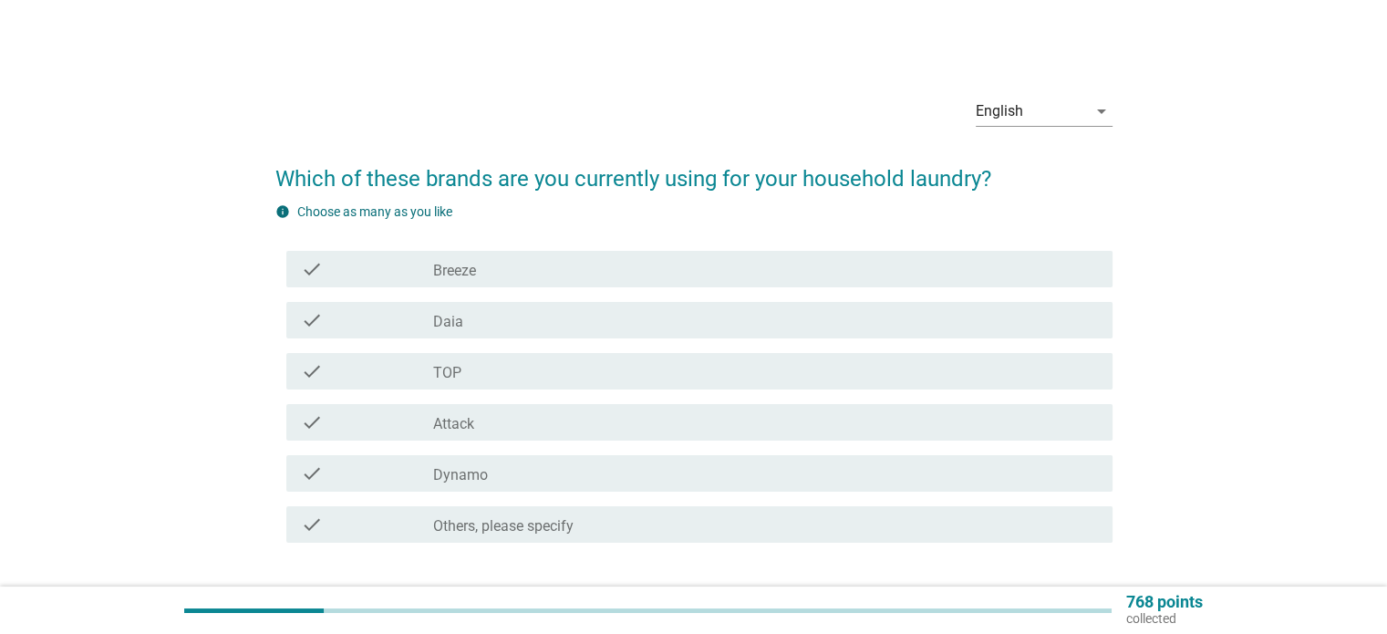
click at [475, 274] on label "Breeze" at bounding box center [454, 271] width 43 height 18
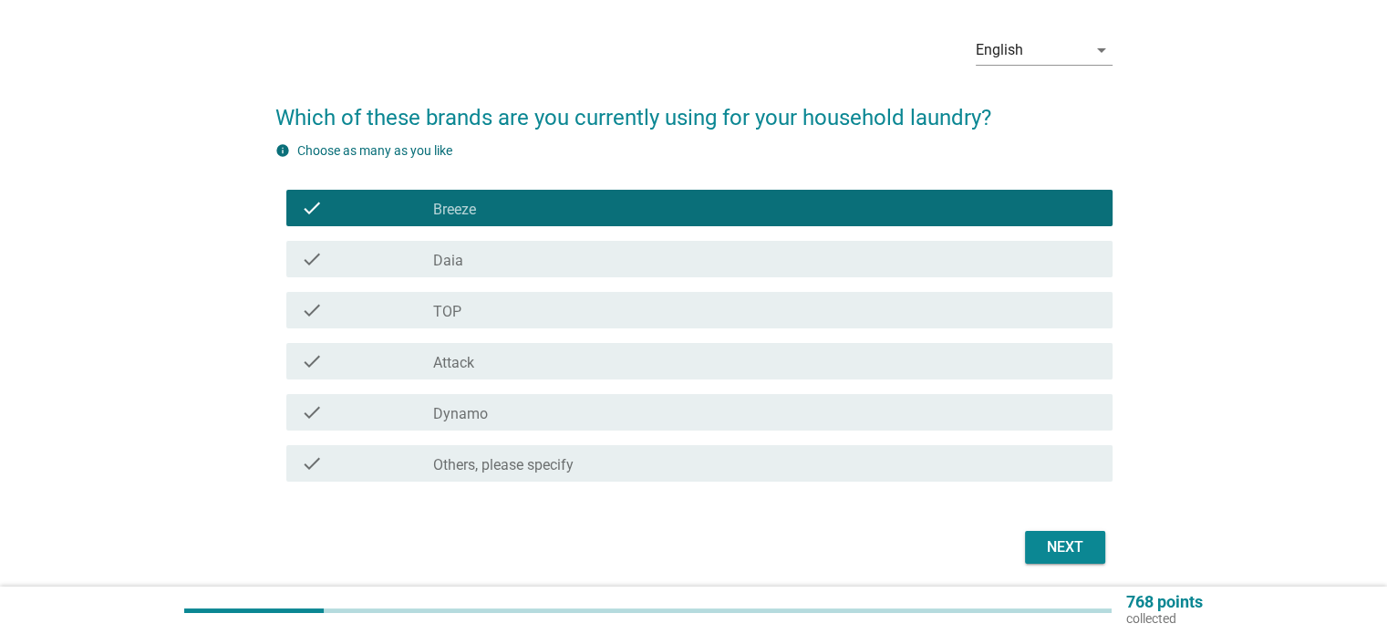
scroll to position [91, 0]
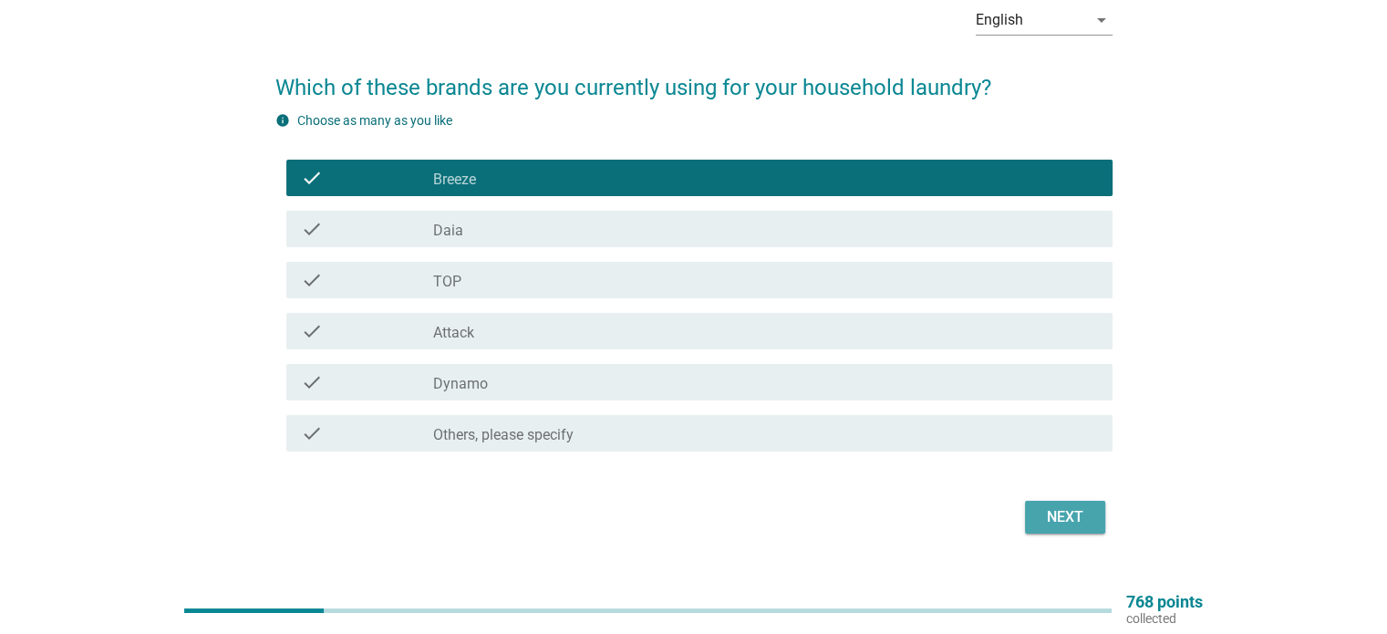
click at [1060, 525] on div "Next" at bounding box center [1065, 517] width 51 height 22
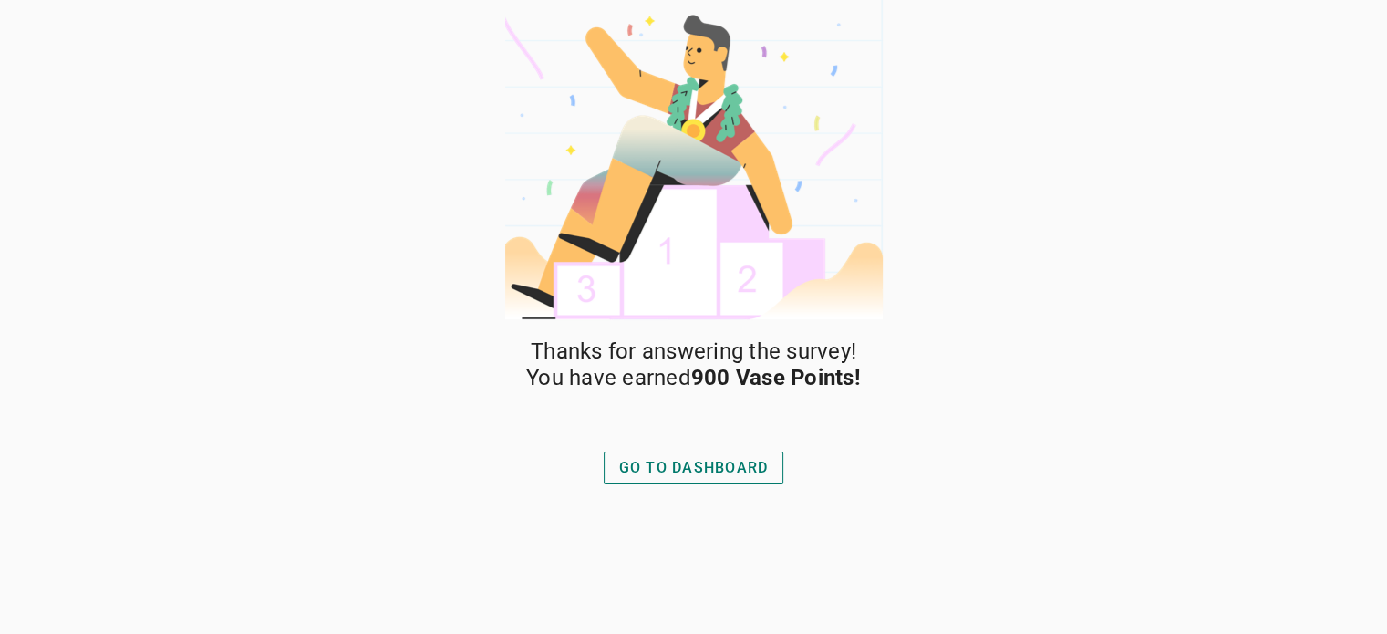
click at [708, 470] on div "GO TO DASHBOARD" at bounding box center [694, 468] width 150 height 22
